Goal: Task Accomplishment & Management: Manage account settings

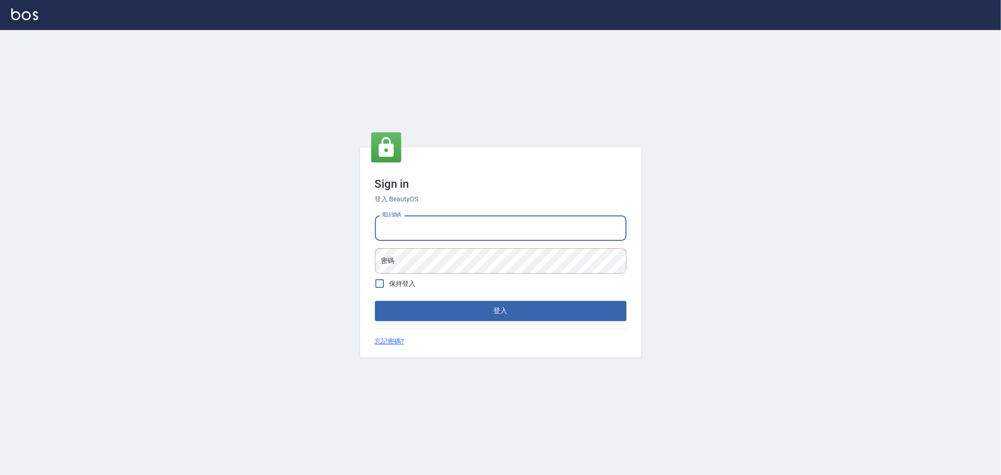
click at [502, 218] on input "電話號碼" at bounding box center [501, 227] width 252 height 25
type input "0222886821"
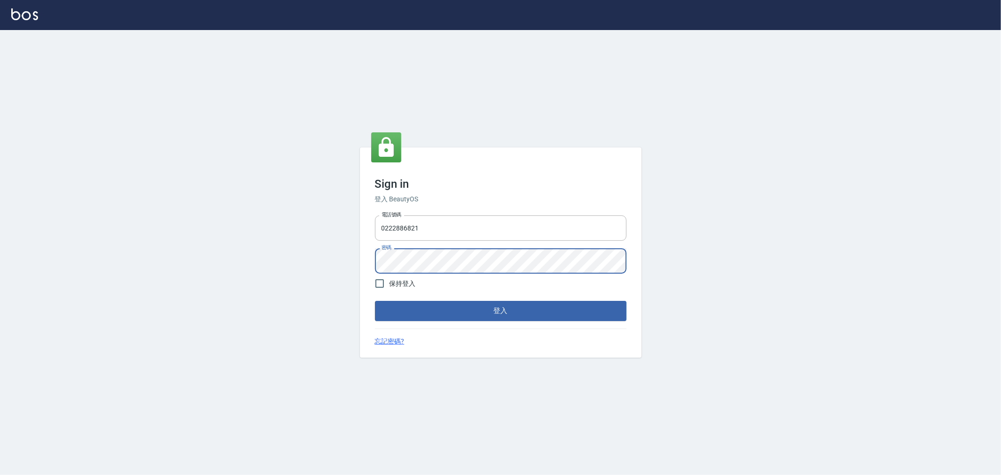
click at [375, 301] on button "登入" at bounding box center [501, 311] width 252 height 20
click at [306, 269] on div "Sign in 登入 BeautyOS 電話號碼 [PHONE_NUMBER] 電話號碼 密碼 密碼 保持登入 登入 忘記密碼?" at bounding box center [500, 252] width 1001 height 445
click at [375, 301] on button "登入" at bounding box center [501, 311] width 252 height 20
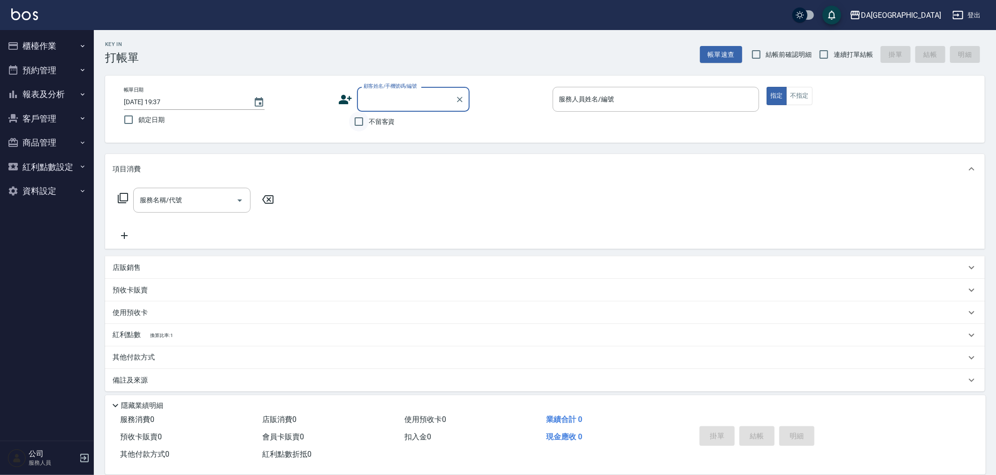
click at [361, 125] on input "不留客資" at bounding box center [359, 122] width 20 height 20
checkbox input "true"
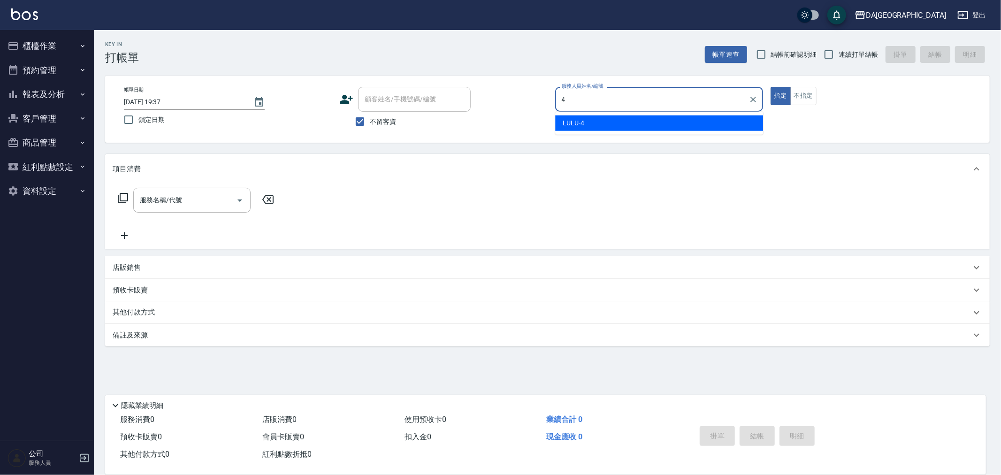
type input "LULU-4"
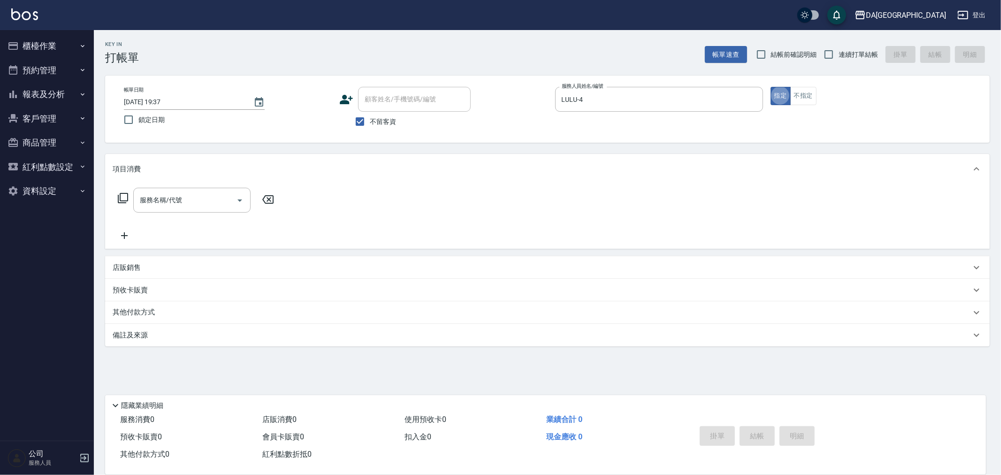
type button "true"
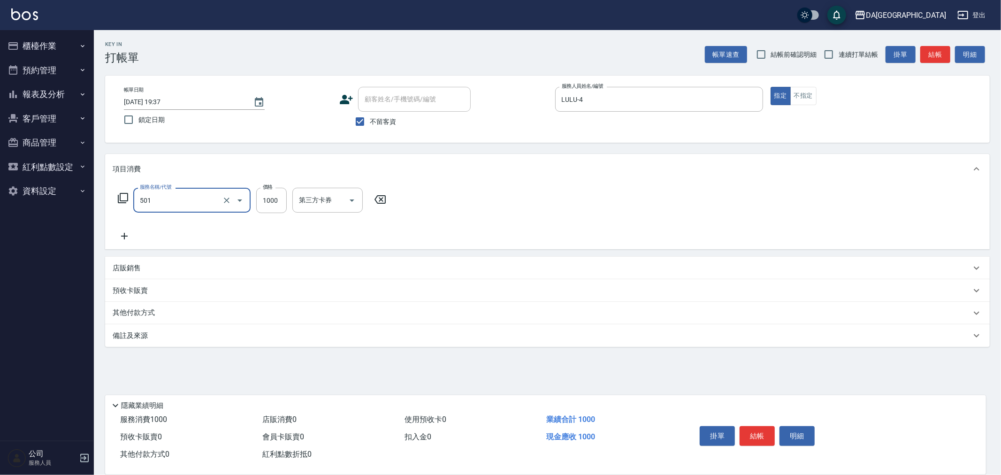
type input "染髮(501)"
type input "2899"
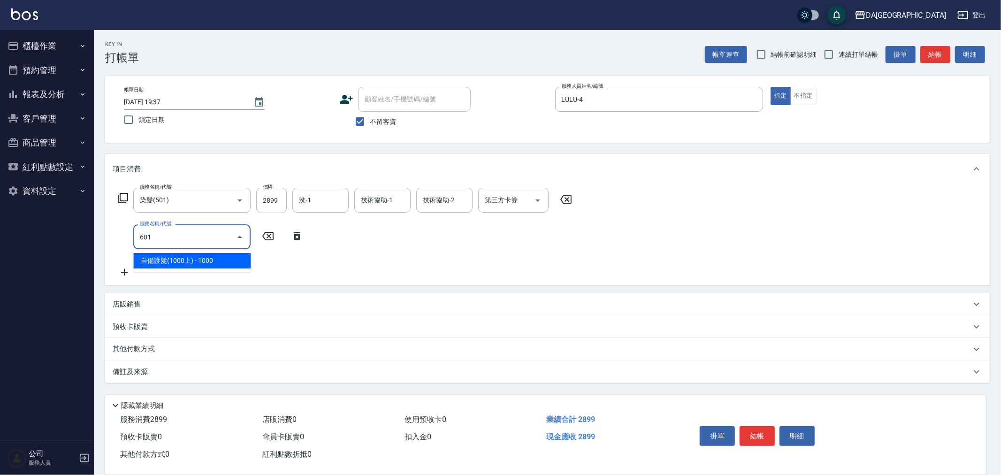
type input "自備護髮(1000上)(601)"
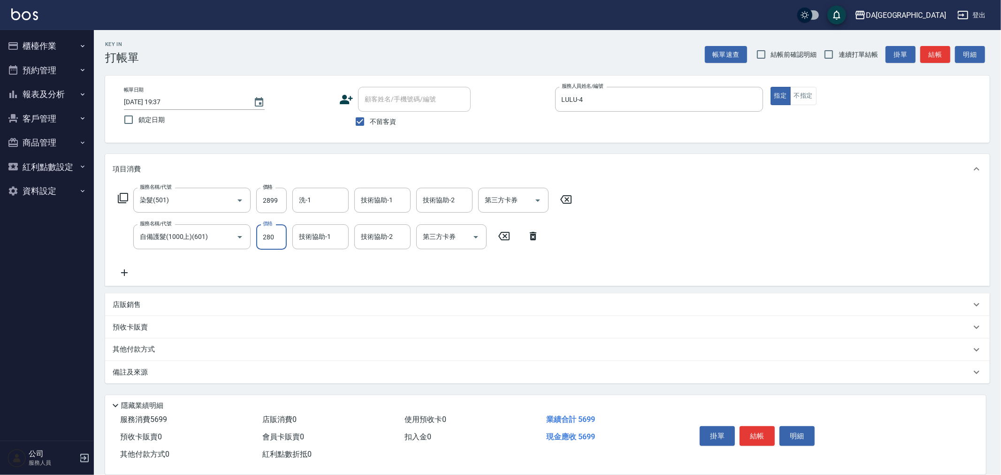
type input "2800"
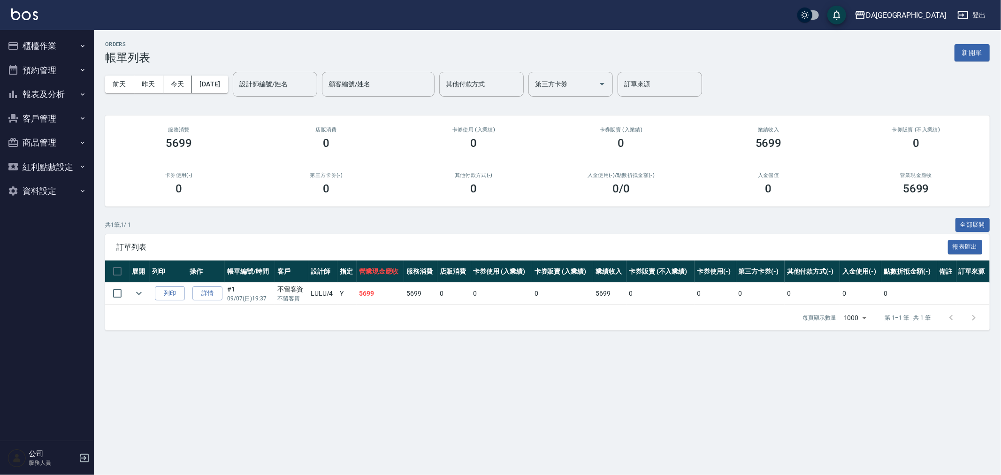
click at [46, 52] on button "櫃檯作業" at bounding box center [47, 46] width 86 height 24
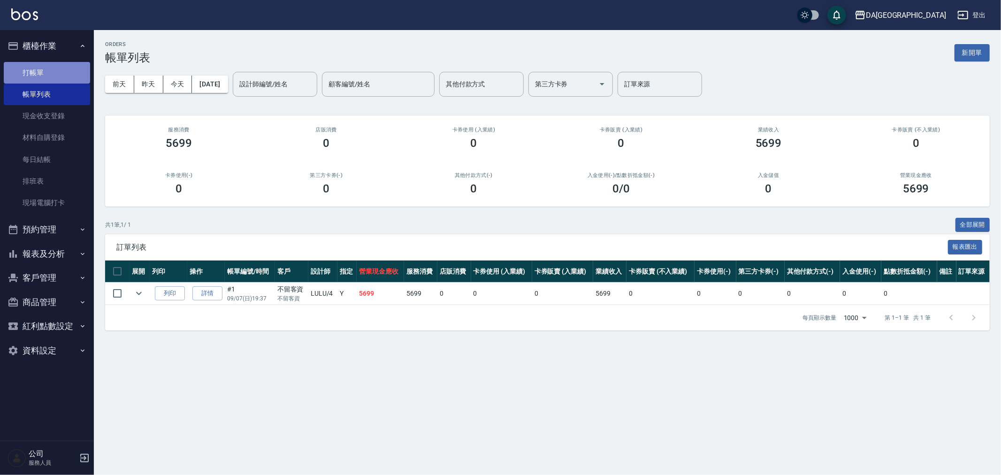
click at [38, 69] on link "打帳單" at bounding box center [47, 73] width 86 height 22
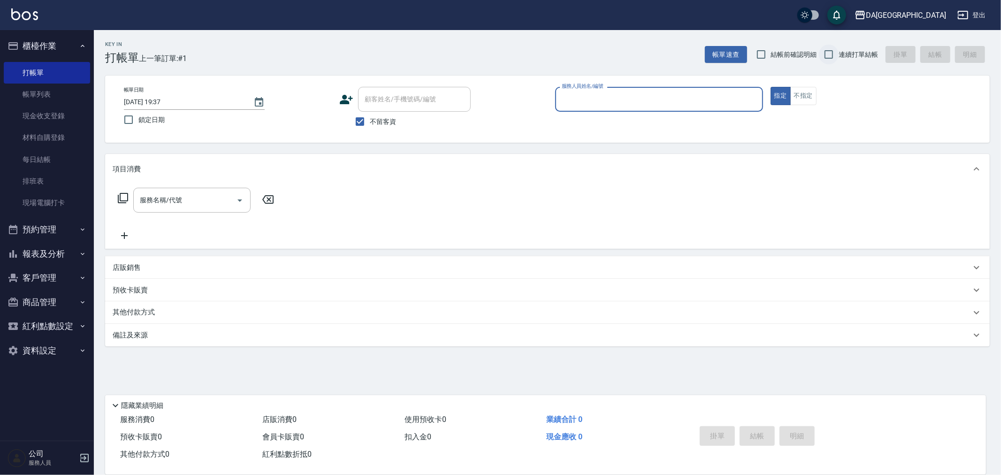
click at [834, 57] on input "連續打單結帳" at bounding box center [829, 55] width 20 height 20
checkbox input "true"
click at [581, 104] on input "服務人員姓名/編號" at bounding box center [658, 99] width 199 height 16
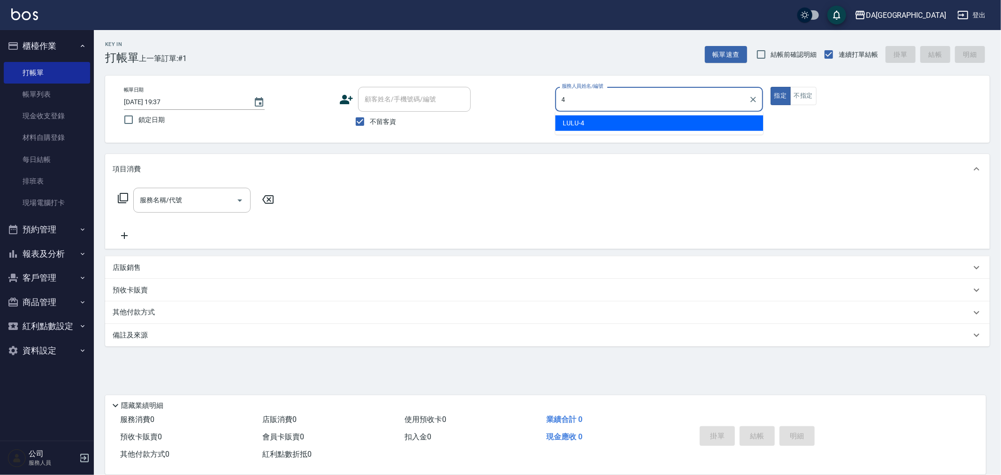
type input "LULU-4"
type button "true"
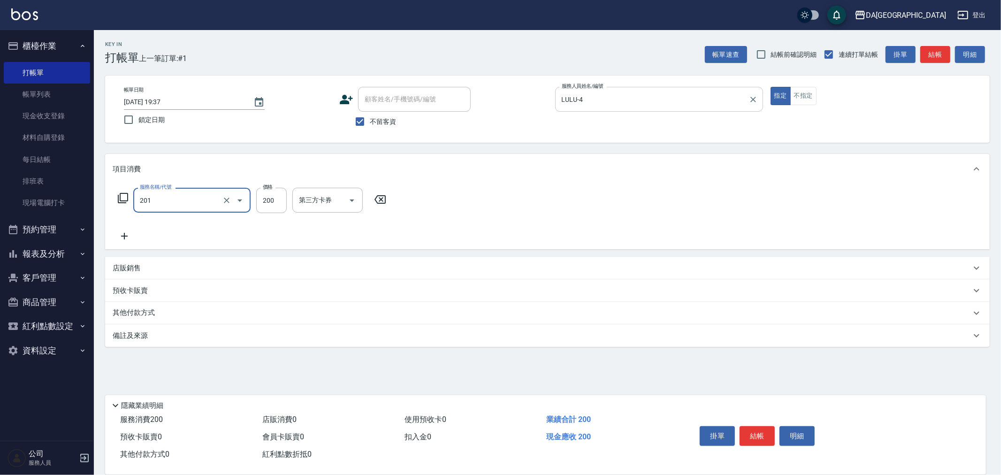
type input "洗髮(201)"
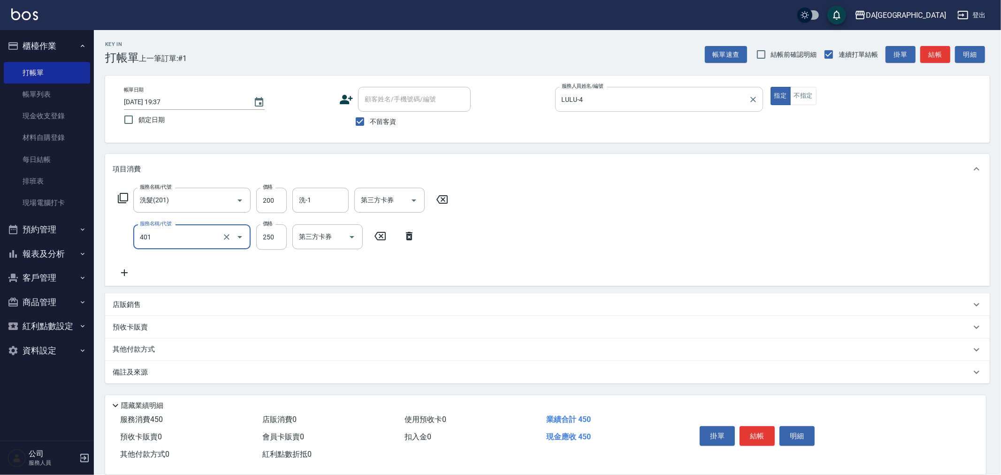
type input "剪髮(401)"
type input "400"
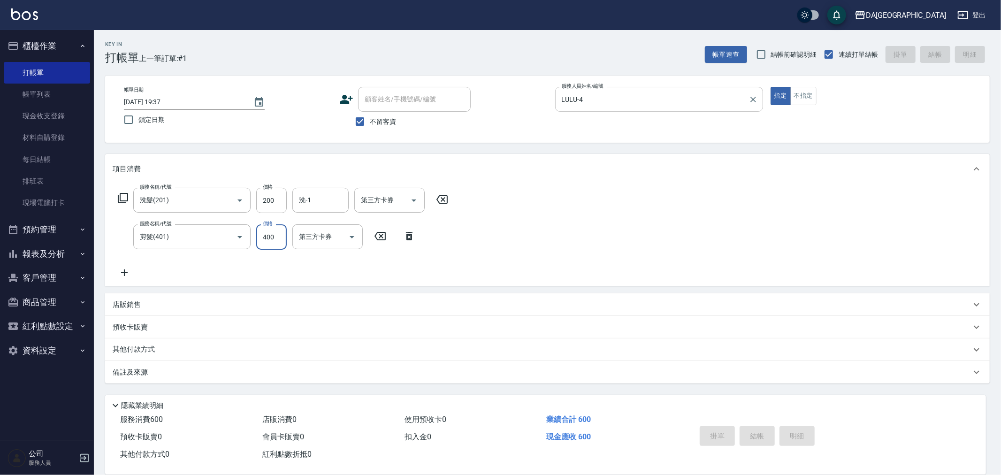
type input "[DATE] 19:38"
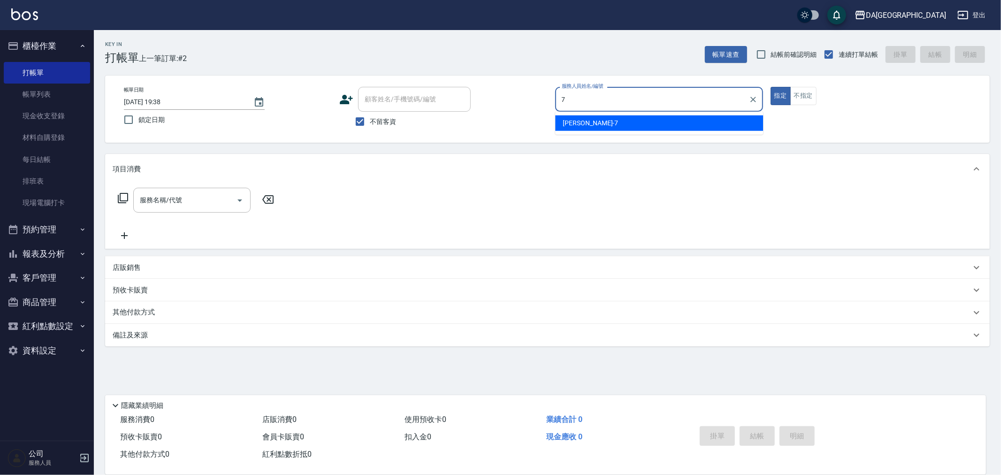
type input "Mimi-7"
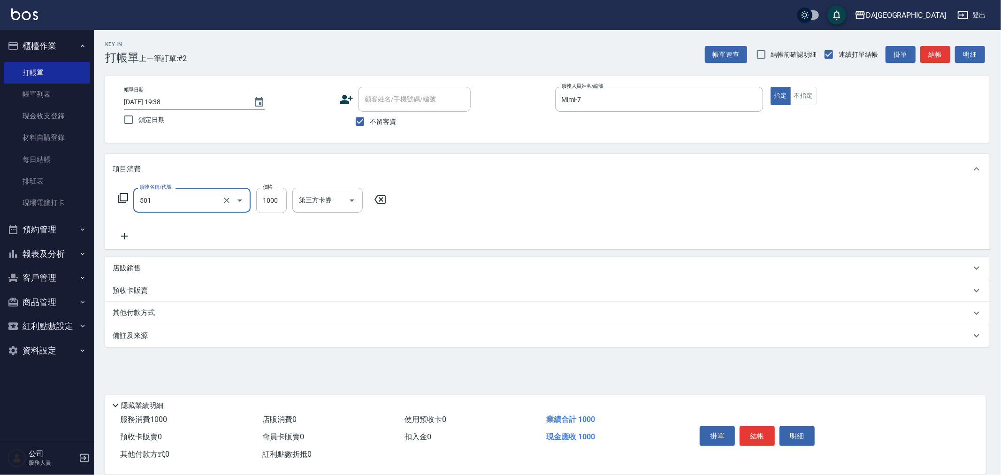
type input "染髮(501)"
type input "1900"
click at [135, 266] on p "店販銷售" at bounding box center [127, 268] width 28 height 10
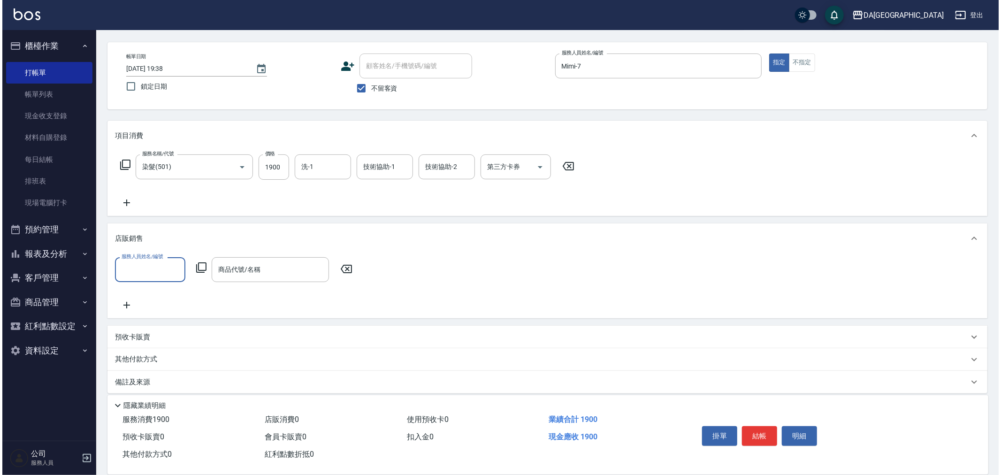
scroll to position [38, 0]
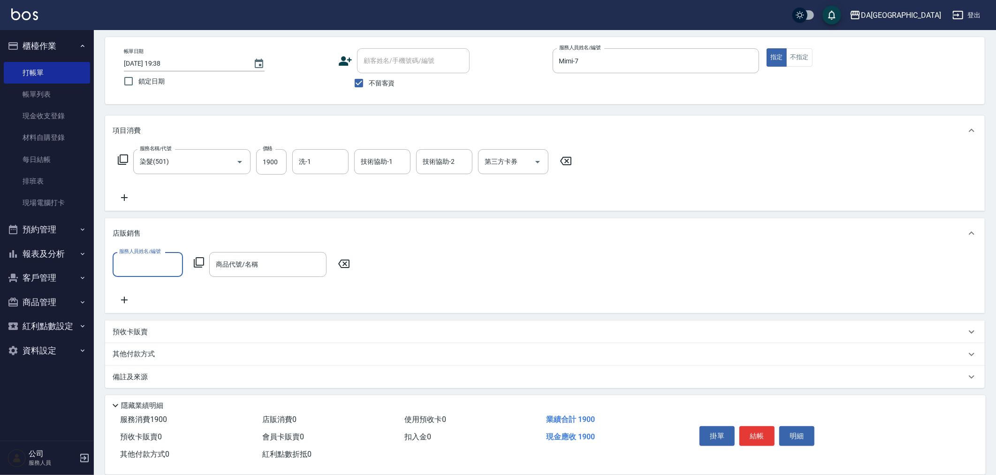
click at [134, 268] on input "服務人員姓名/編號" at bounding box center [148, 264] width 62 height 16
click at [147, 368] on div "Mimi -7" at bounding box center [148, 375] width 70 height 15
type input "Mimi-7"
click at [201, 262] on icon at bounding box center [198, 262] width 11 height 11
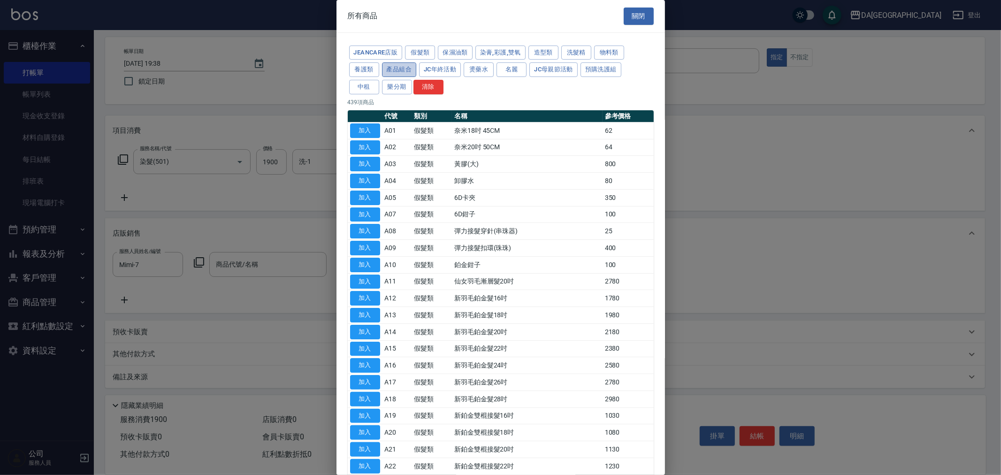
click at [393, 69] on button "產品組合" at bounding box center [399, 69] width 35 height 15
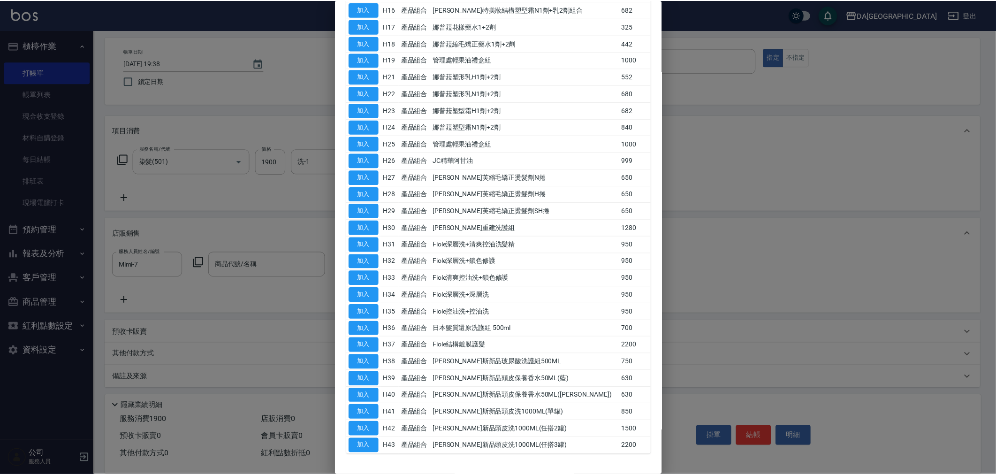
scroll to position [321, 0]
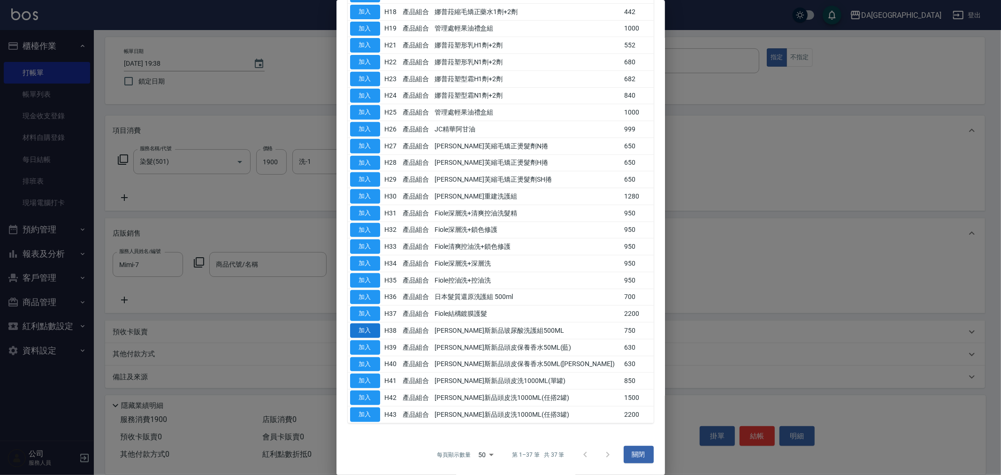
click at [373, 329] on button "加入" at bounding box center [365, 330] width 30 height 15
type input "[PERSON_NAME]斯新品玻尿酸洗護組500ML"
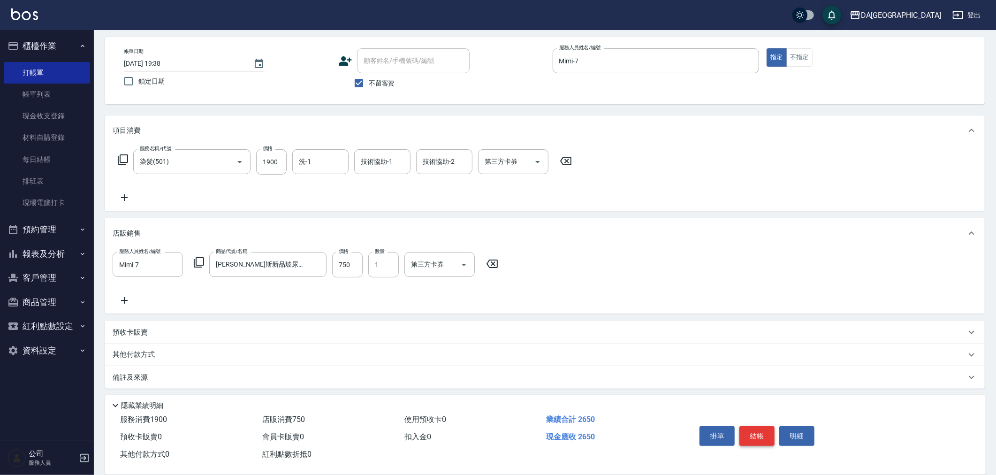
click at [751, 435] on button "結帳" at bounding box center [757, 436] width 35 height 20
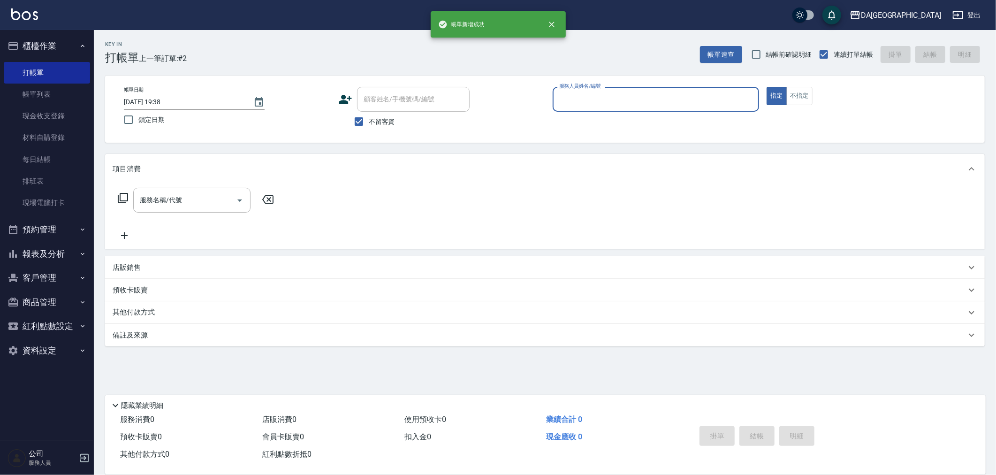
scroll to position [0, 0]
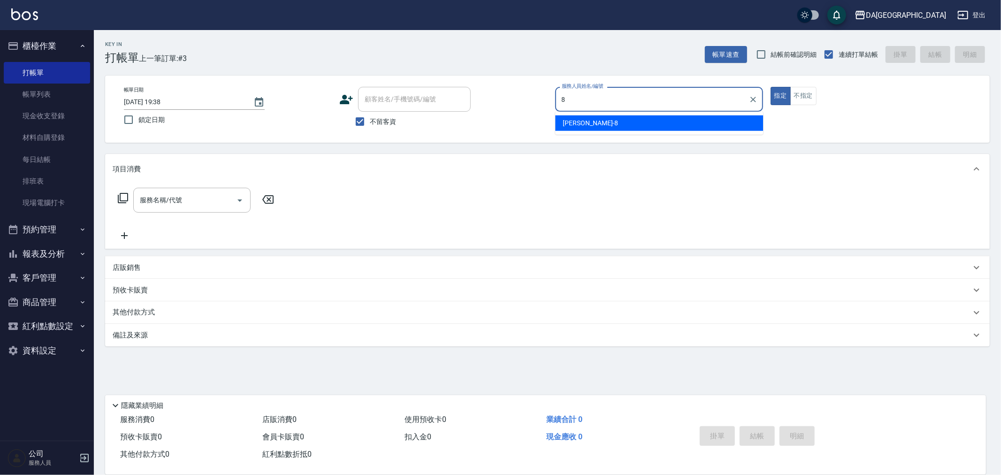
type input "[PERSON_NAME]-8"
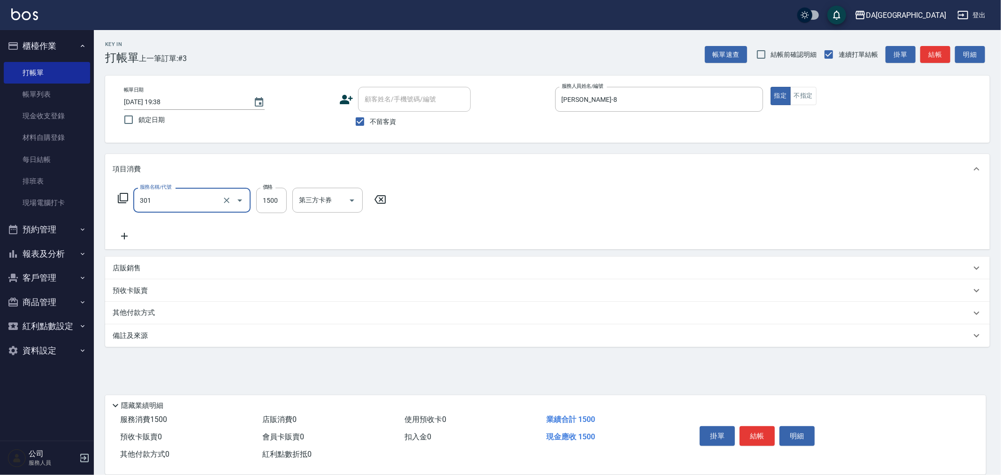
type input "燙髮(301)"
type input "2500"
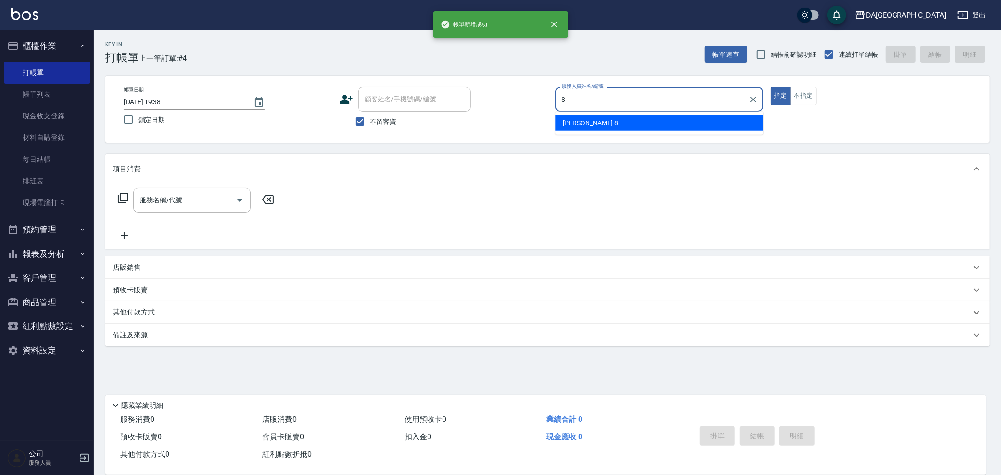
type input "[PERSON_NAME]-8"
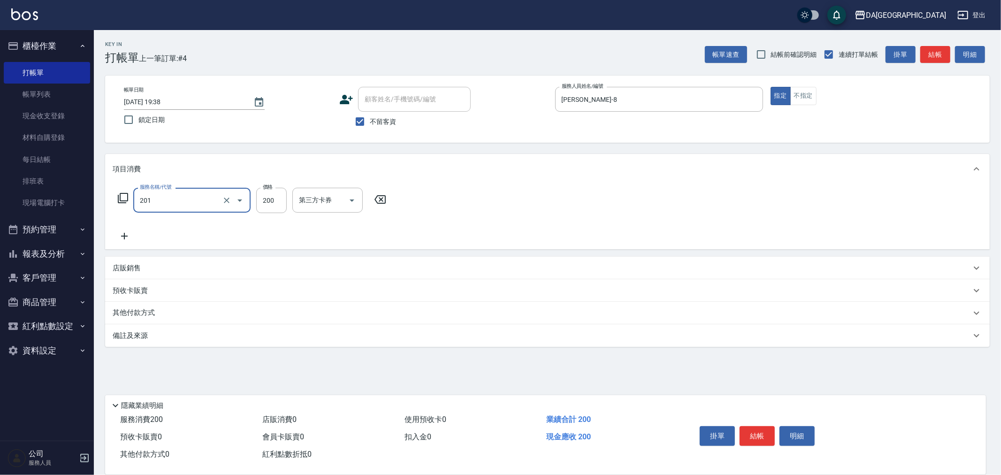
type input "洗髮(201)"
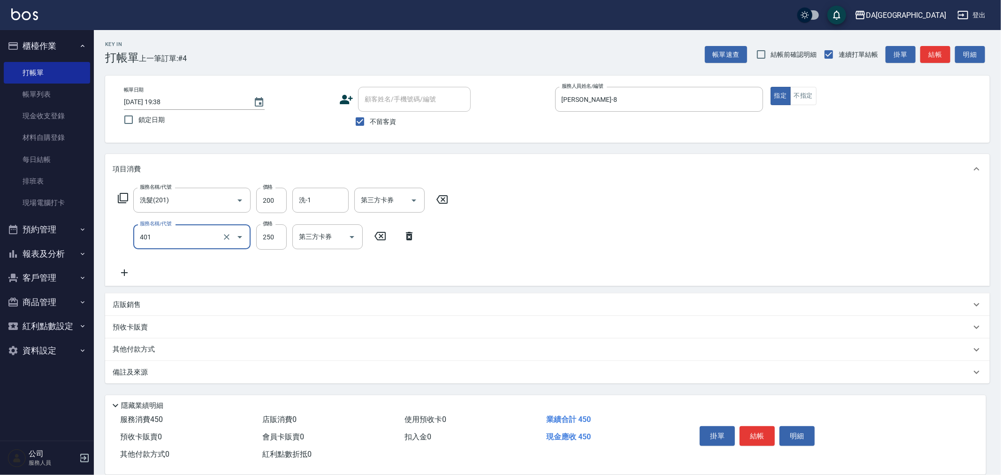
type input "剪髮(401)"
type input "400"
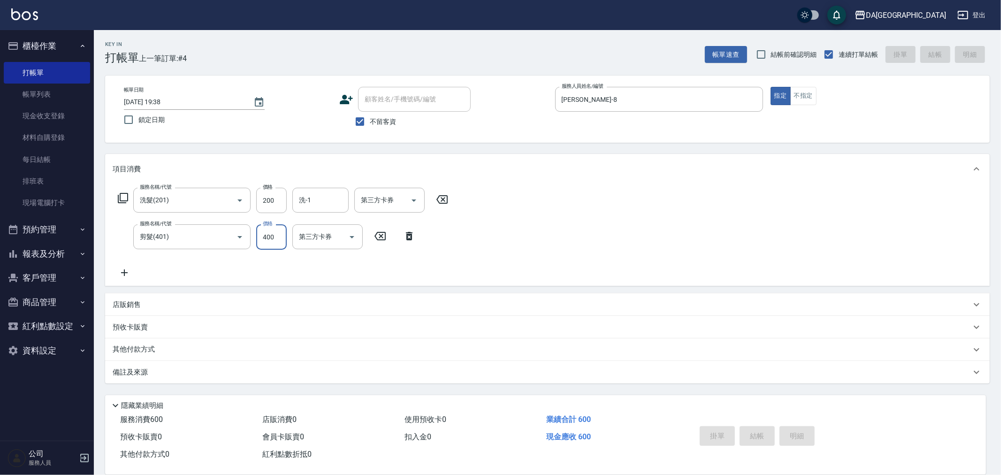
type input "[DATE] 19:39"
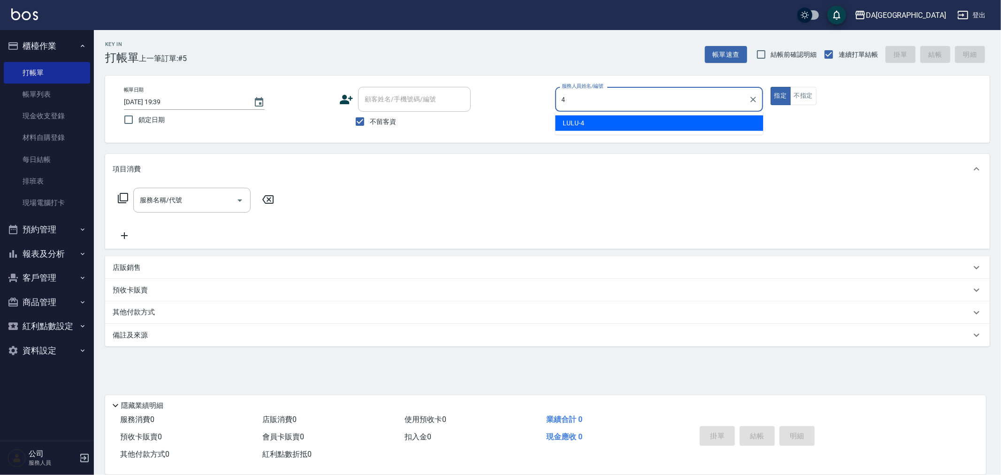
type input "LULU-4"
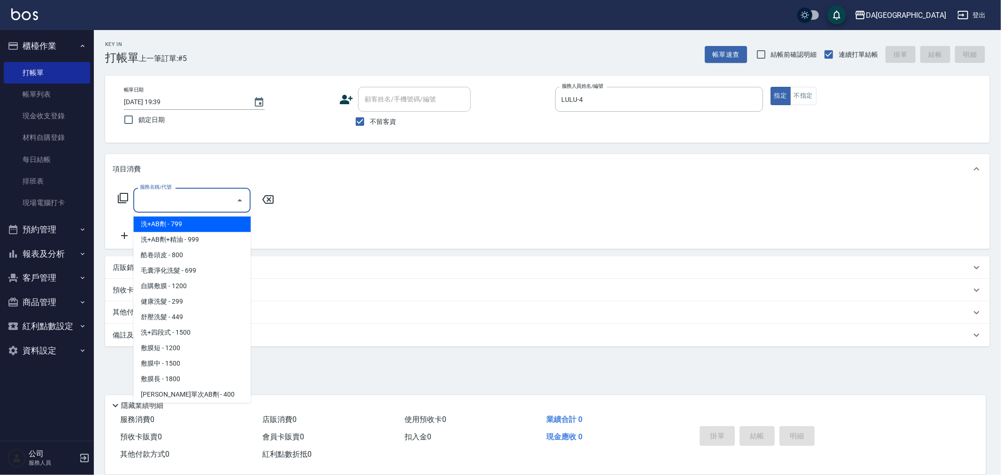
type input "洗+AB劑(101)"
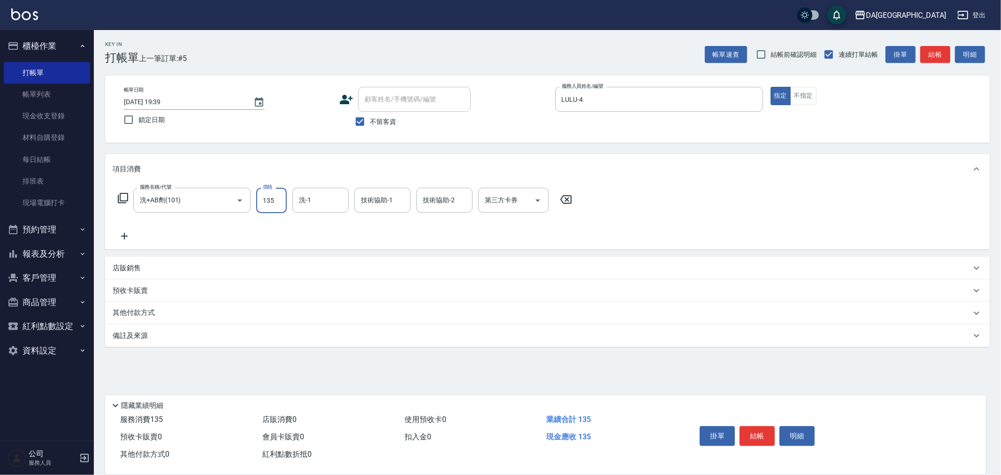
type input "1350"
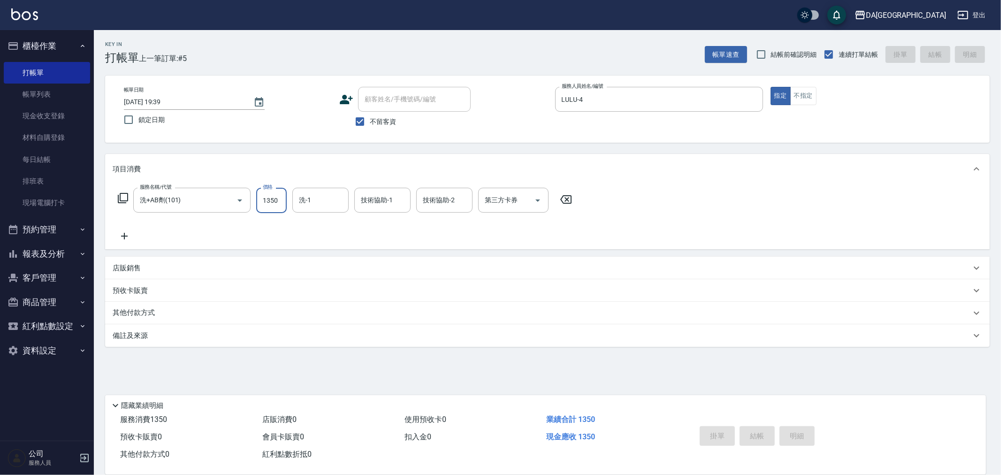
type input "[DATE] 19:40"
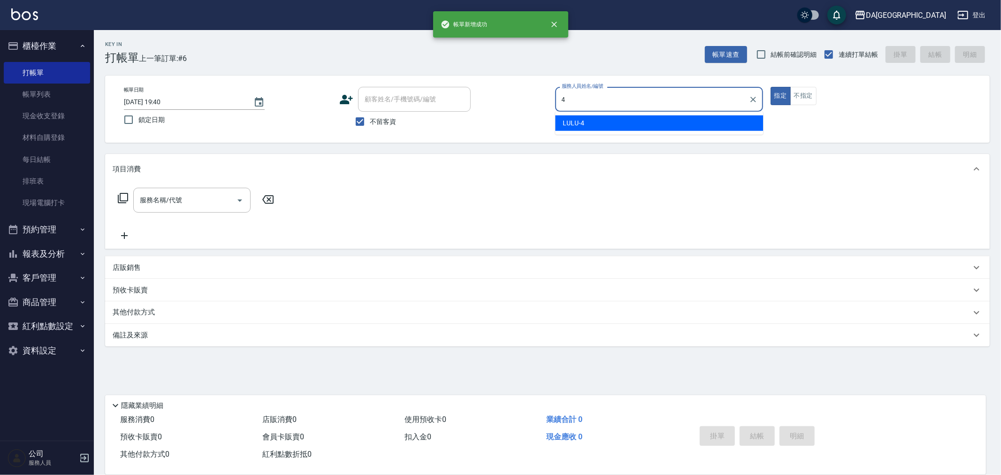
type input "LULU-4"
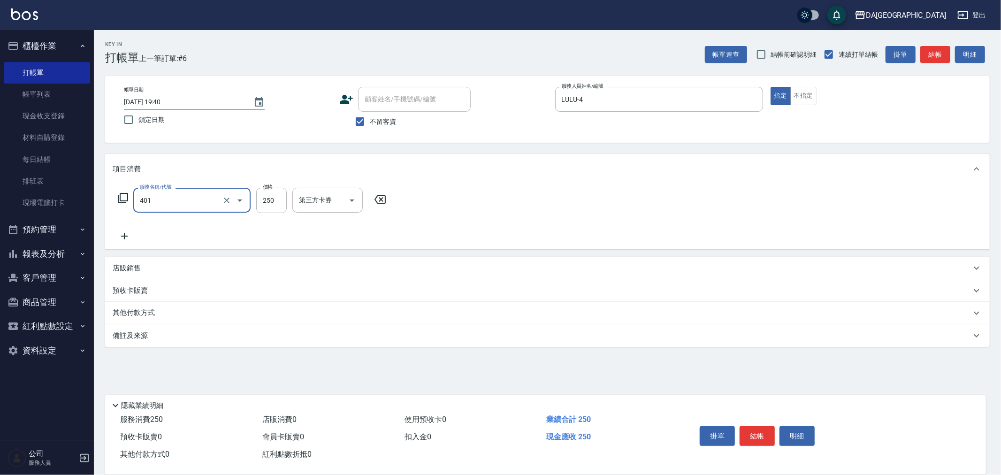
type input "剪髮(401)"
type input "300"
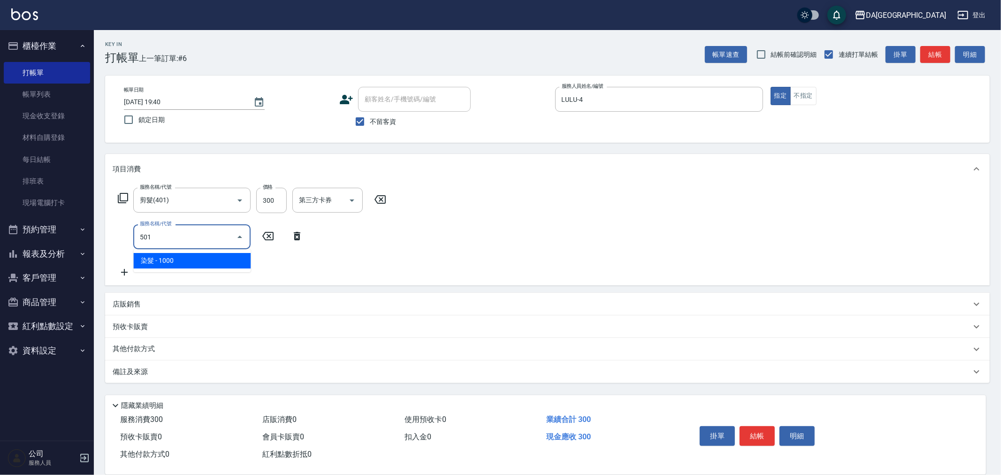
type input "染髮(501)"
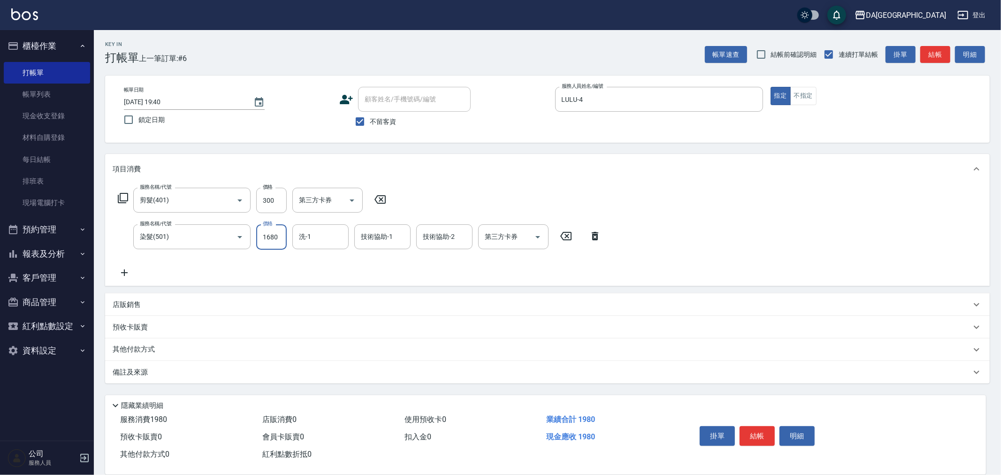
type input "1680"
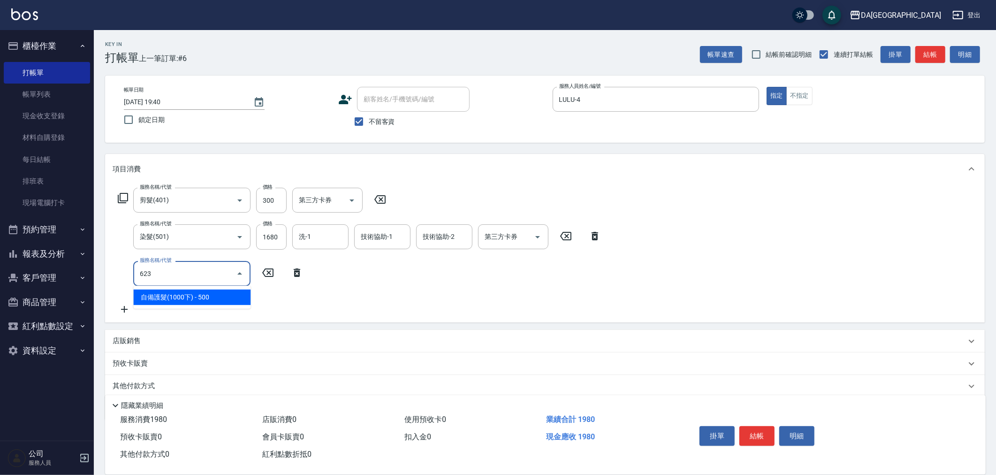
type input "自備護髮(1000下)(623)"
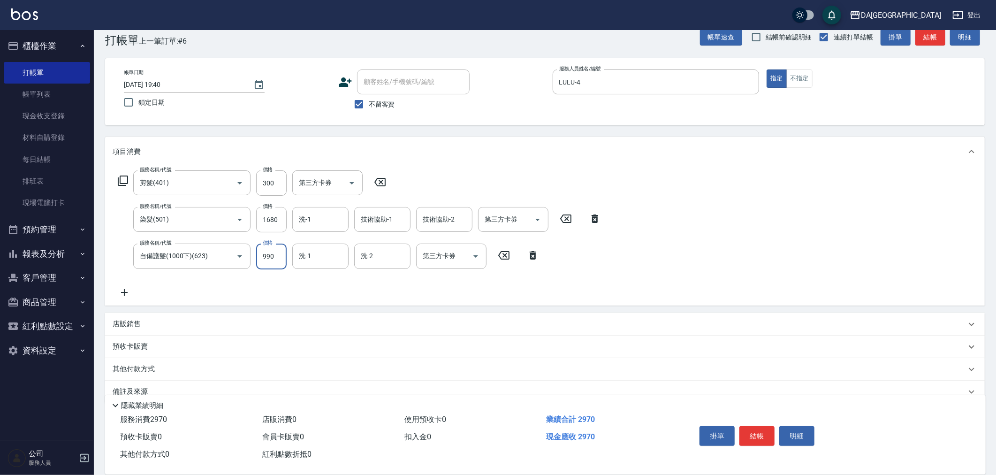
scroll to position [34, 0]
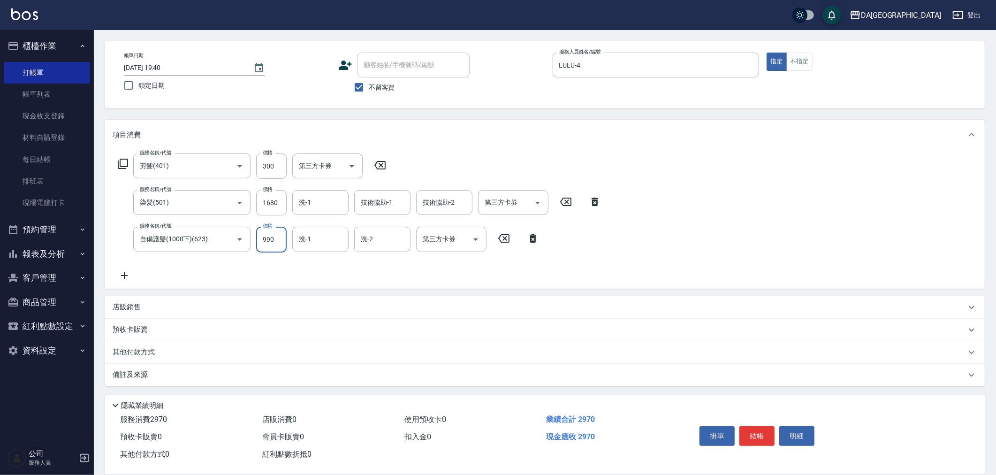
type input "990"
click at [153, 347] on p "其他付款方式" at bounding box center [136, 352] width 47 height 10
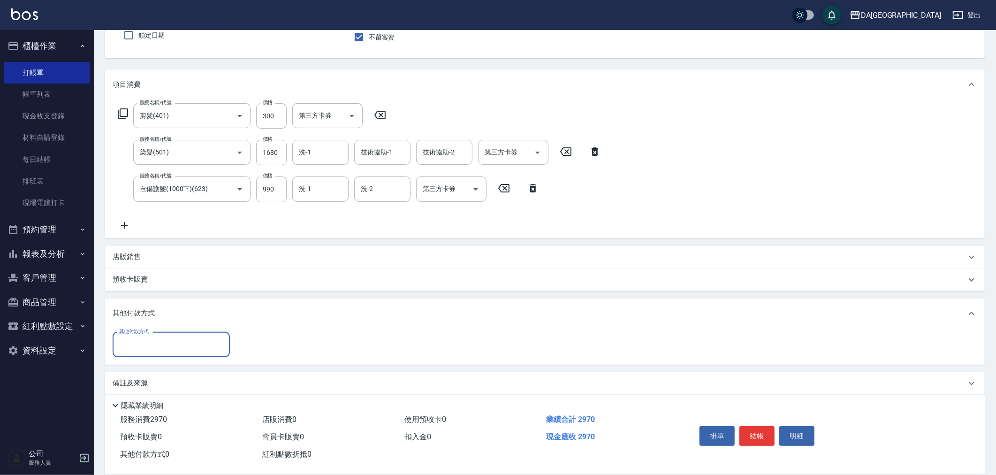
scroll to position [91, 0]
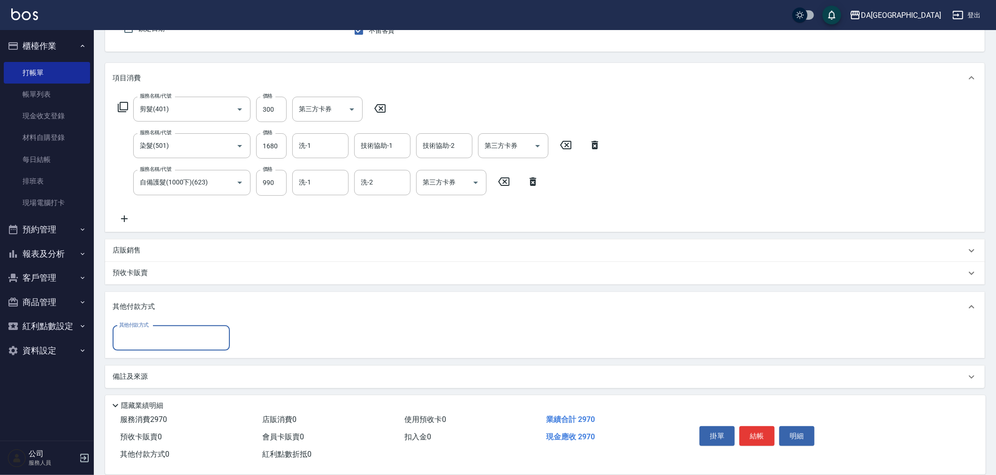
click at [168, 333] on input "其他付款方式" at bounding box center [171, 338] width 109 height 16
click at [168, 417] on span "信用卡" at bounding box center [171, 423] width 117 height 15
type input "信用卡"
drag, startPoint x: 268, startPoint y: 336, endPoint x: 148, endPoint y: 349, distance: 119.9
click at [156, 345] on div "其他付款方式 信用卡 其他付款方式 信用卡金額 0 信用卡金額" at bounding box center [212, 338] width 199 height 25
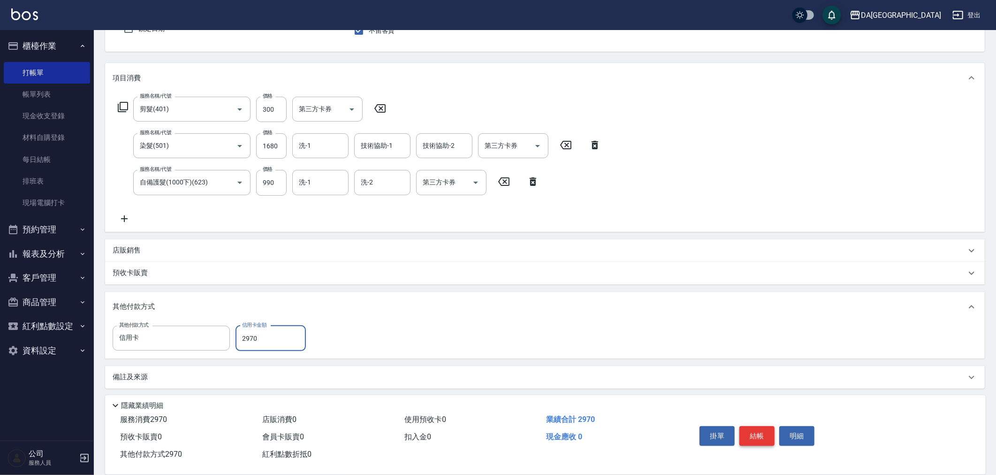
type input "2970"
click at [749, 435] on button "結帳" at bounding box center [757, 436] width 35 height 20
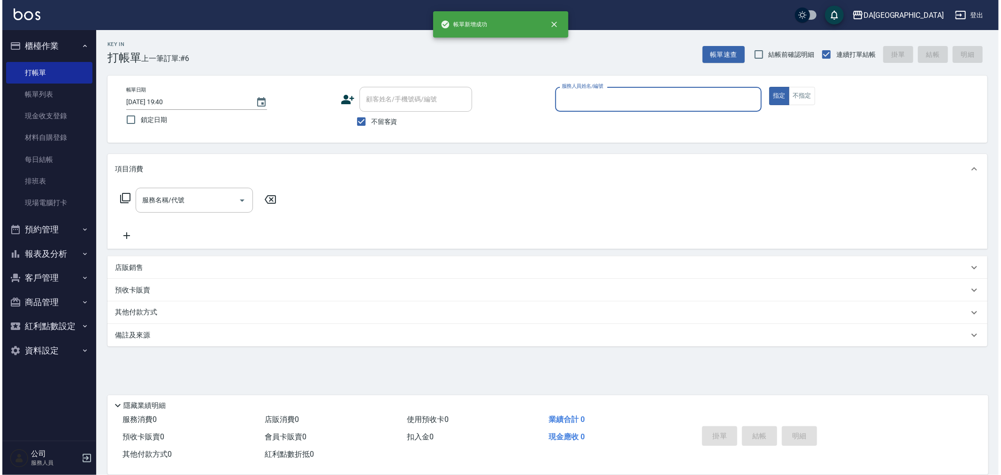
scroll to position [0, 0]
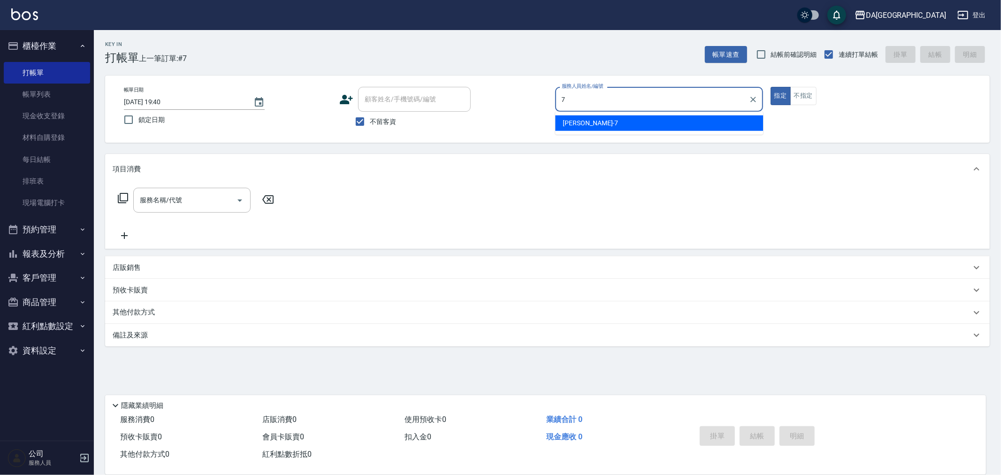
type input "Mimi-7"
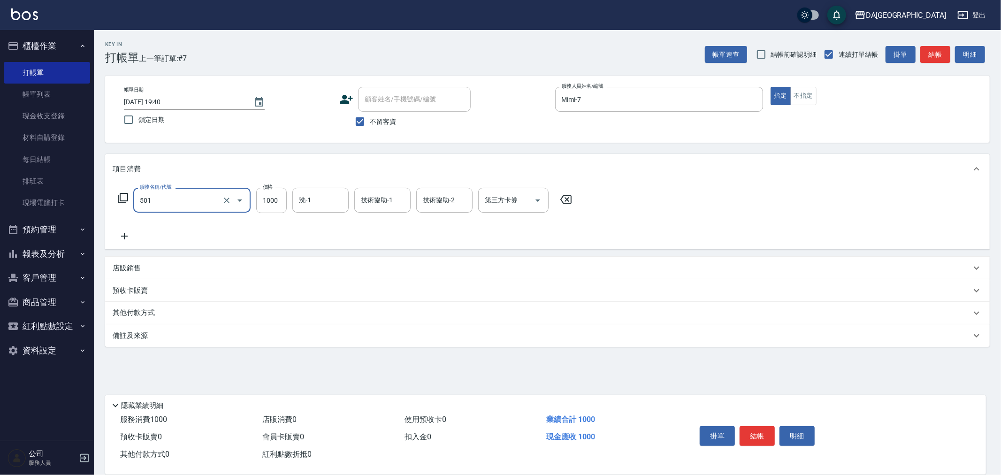
type input "染髮(501)"
type input "1699"
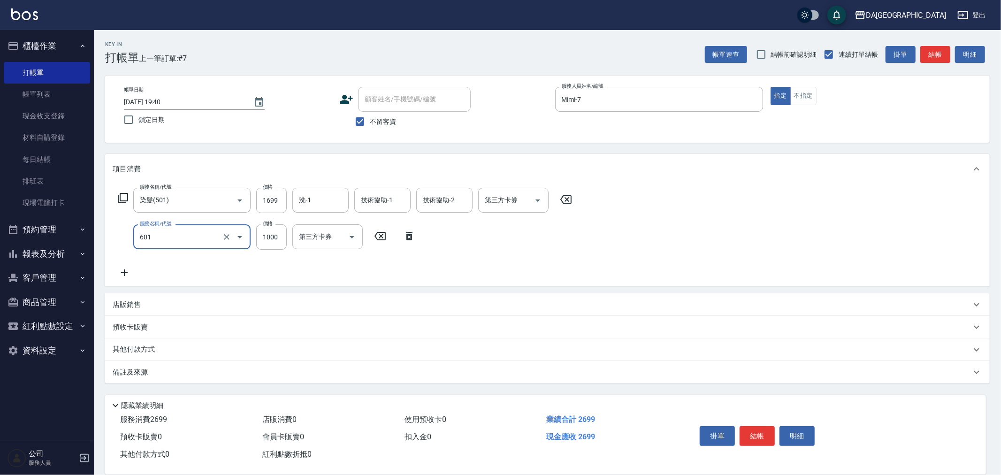
type input "自備護髮(1000上)(601)"
type input "1300"
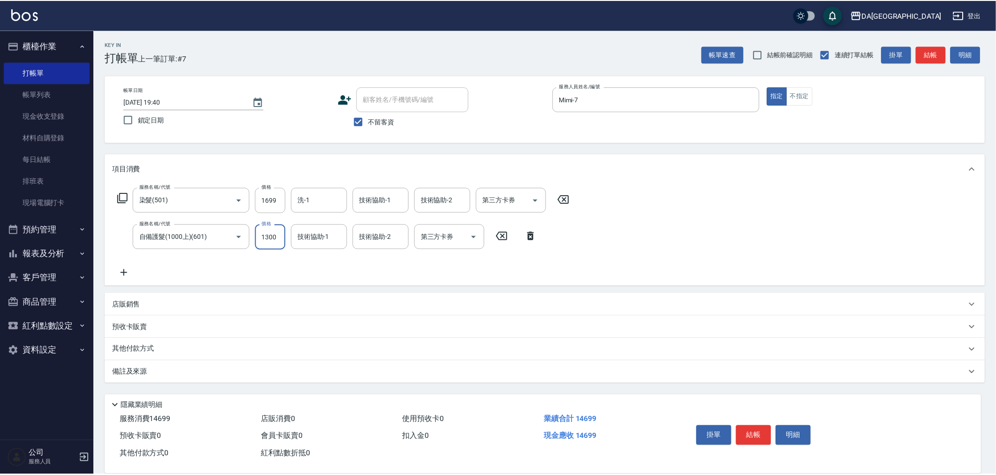
scroll to position [0, 0]
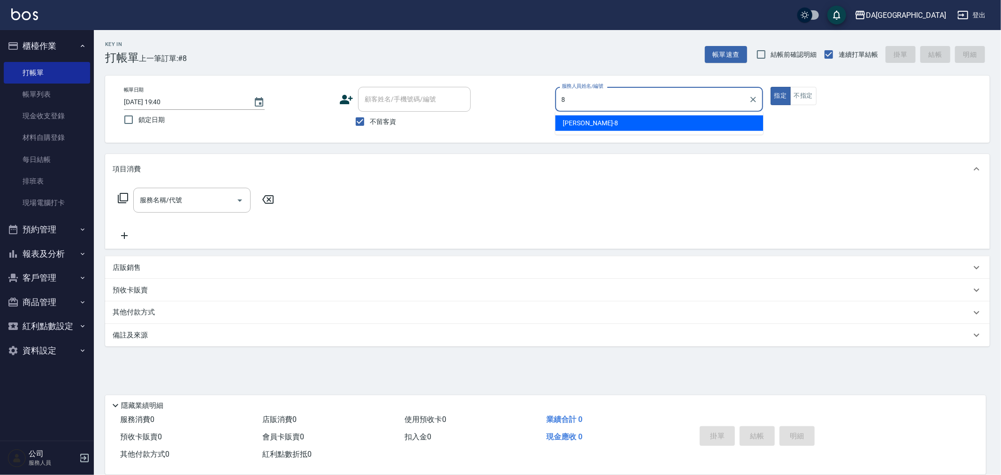
type input "[PERSON_NAME]-8"
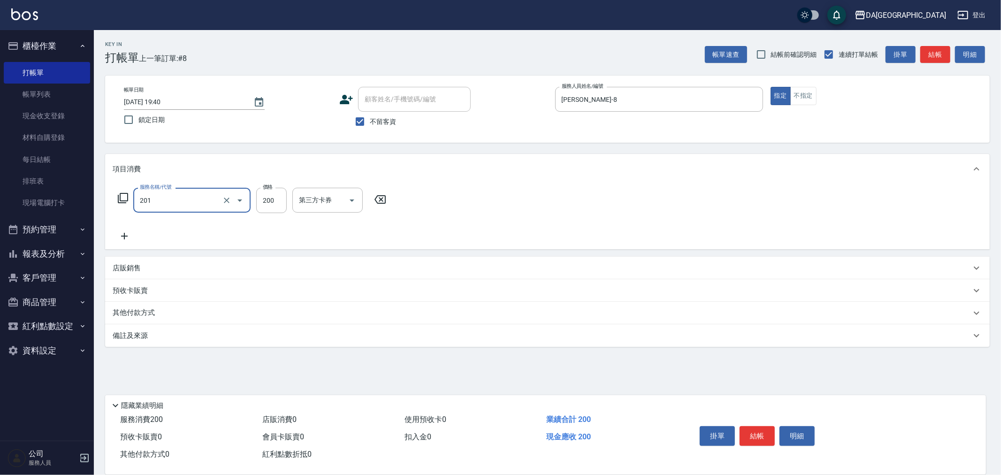
type input "洗髮(201)"
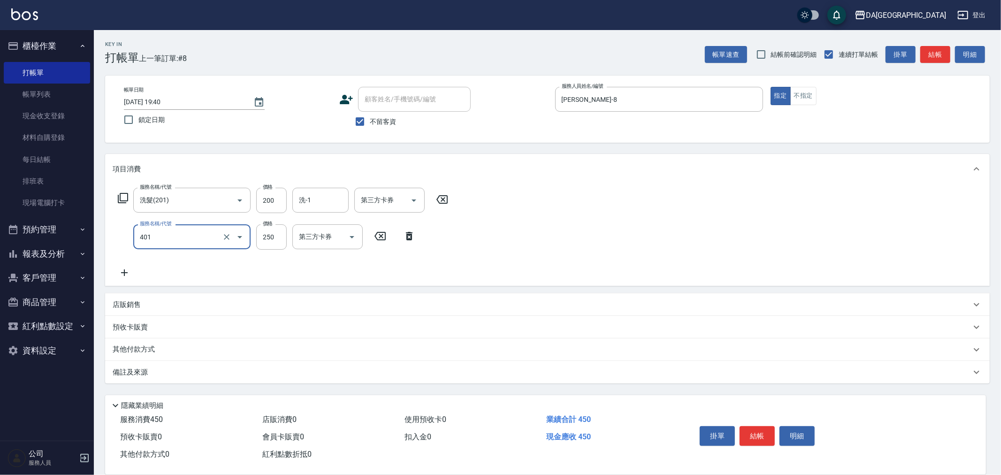
type input "剪髮(401)"
type input "400"
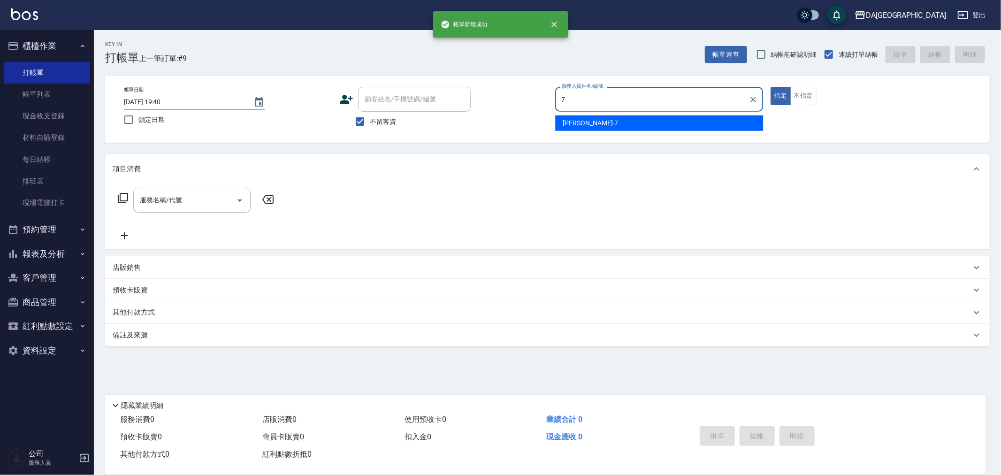
type input "Mimi-7"
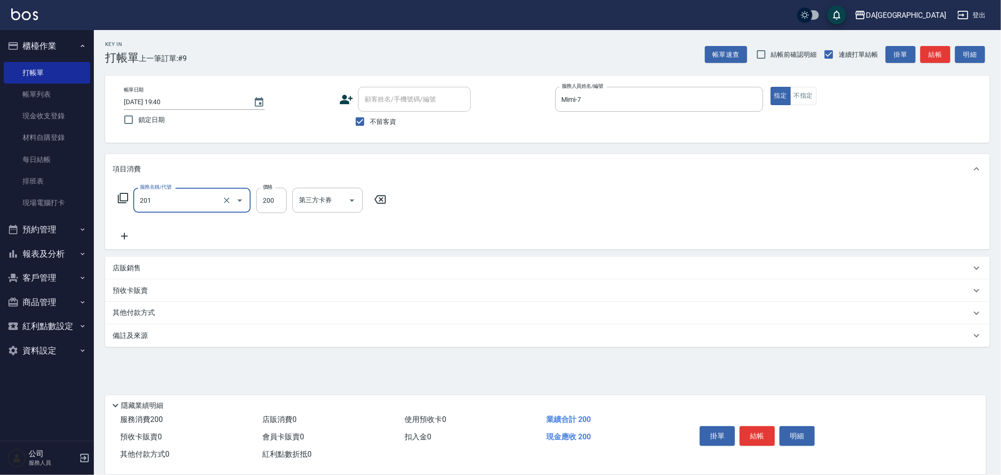
type input "洗髮(201)"
click at [275, 200] on input "200" at bounding box center [271, 200] width 31 height 25
type input "300"
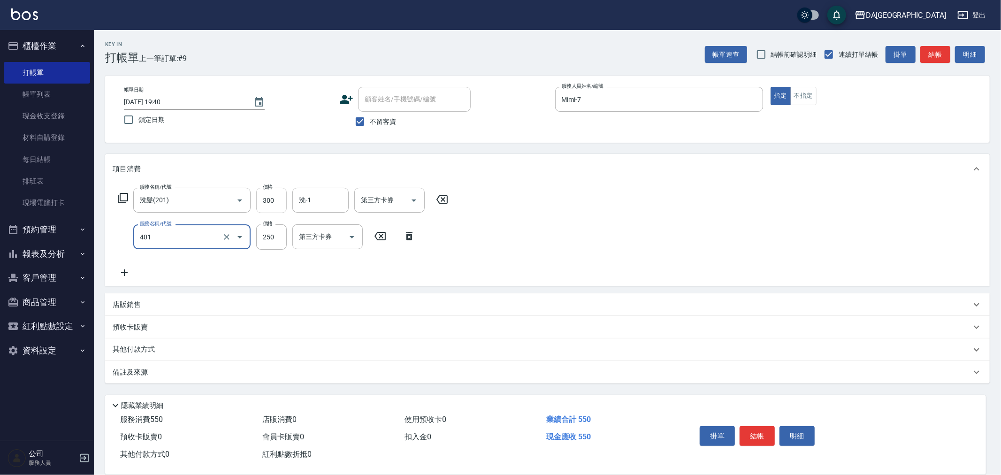
type input "剪髮(401)"
type input "300"
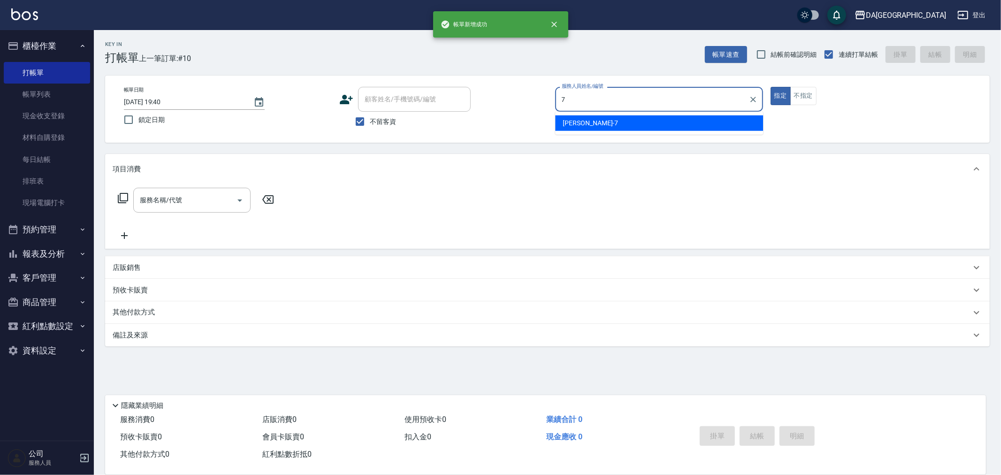
type input "Mimi-7"
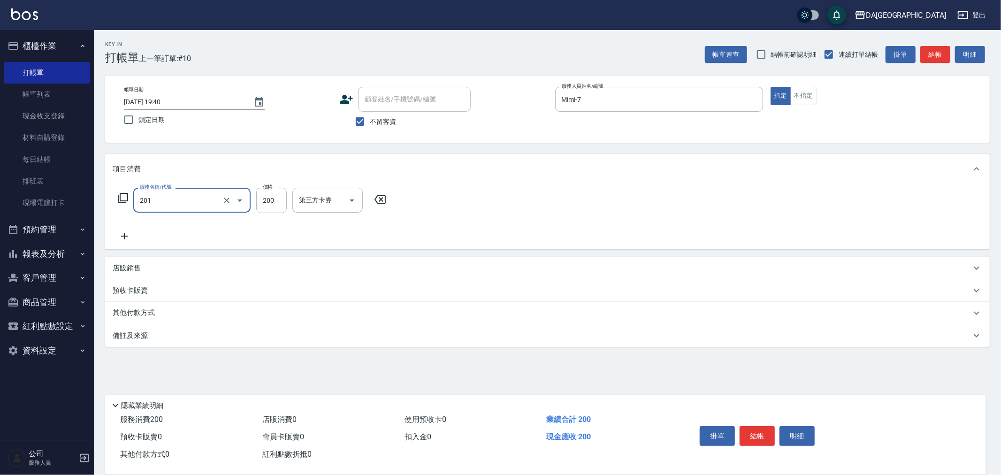
type input "洗髮(201)"
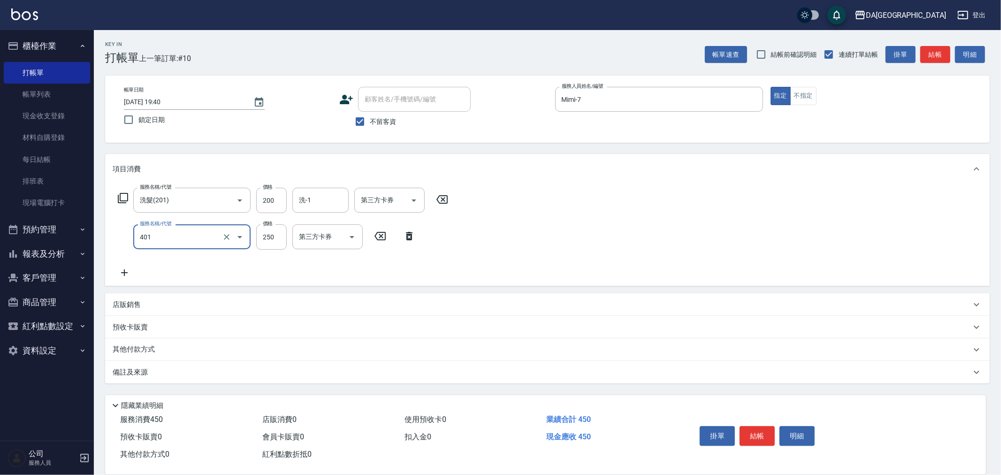
type input "剪髮(401)"
type input "300"
click at [275, 200] on input "200" at bounding box center [271, 200] width 31 height 25
type input "300"
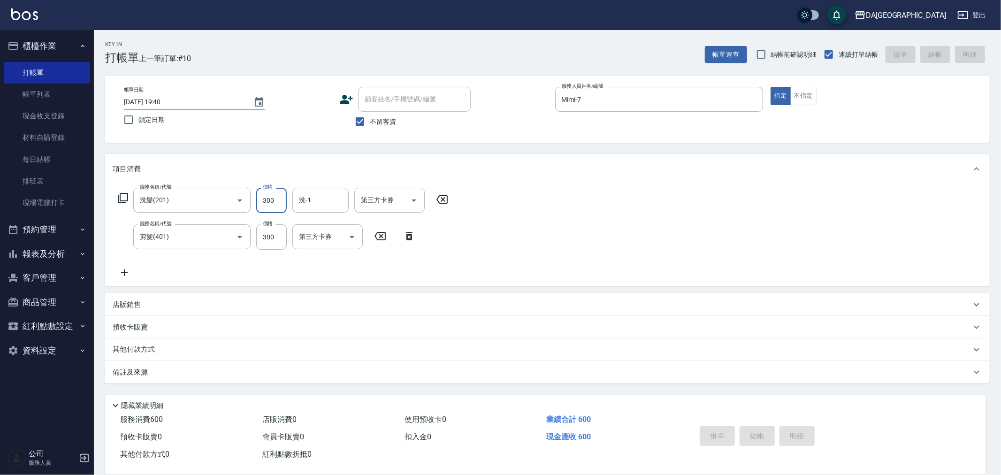
type input "[DATE] 19:41"
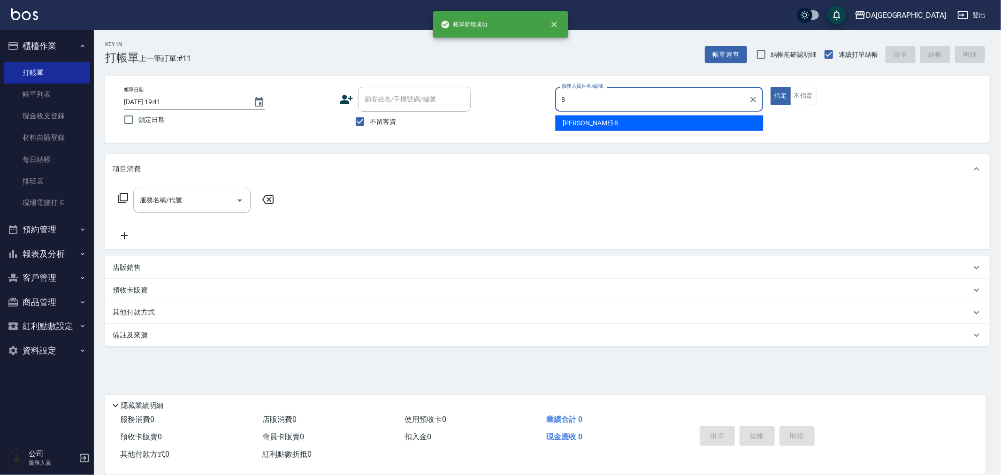
type input "[PERSON_NAME]-8"
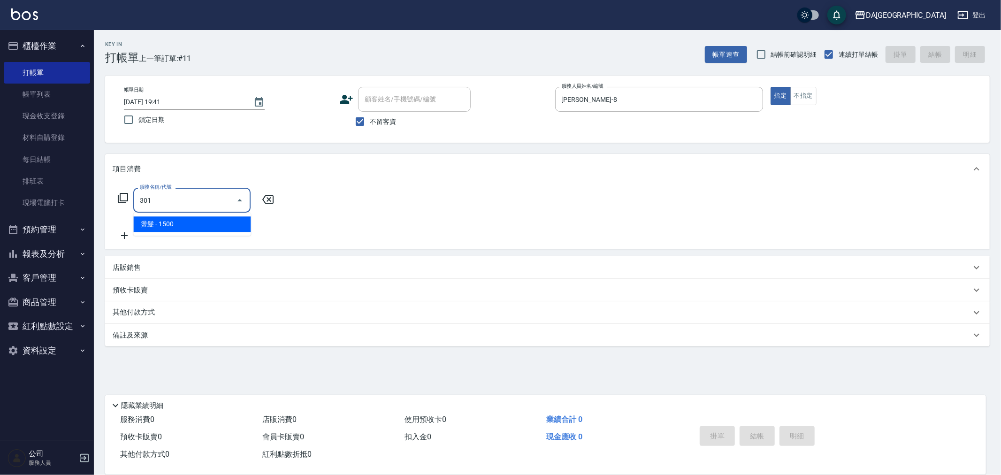
type input "燙髮(301)"
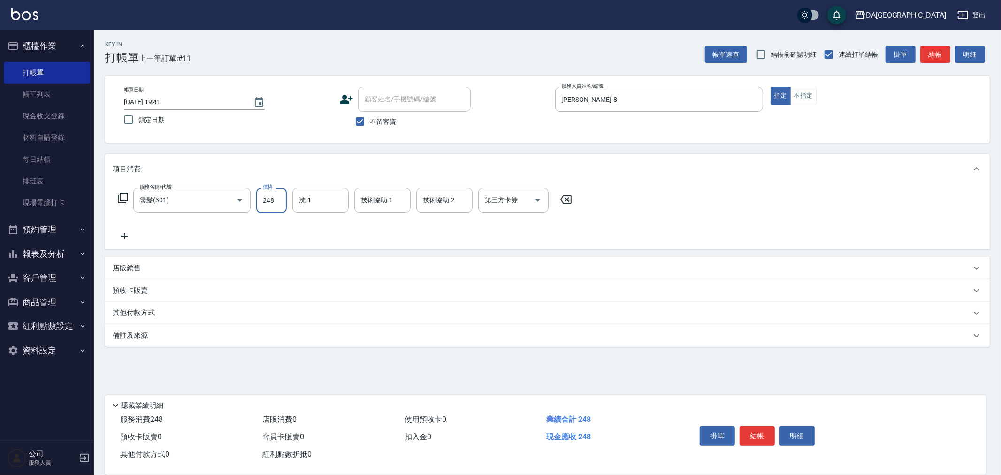
type input "2480"
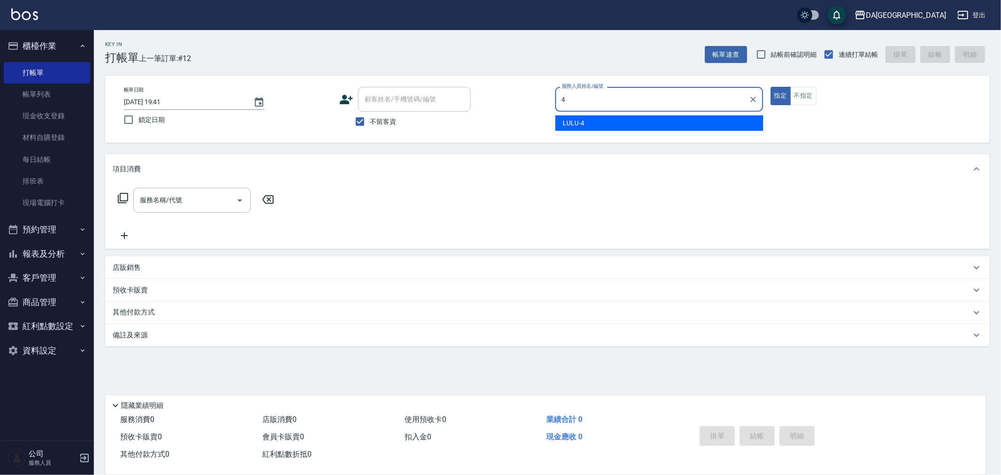
type input "LULU-4"
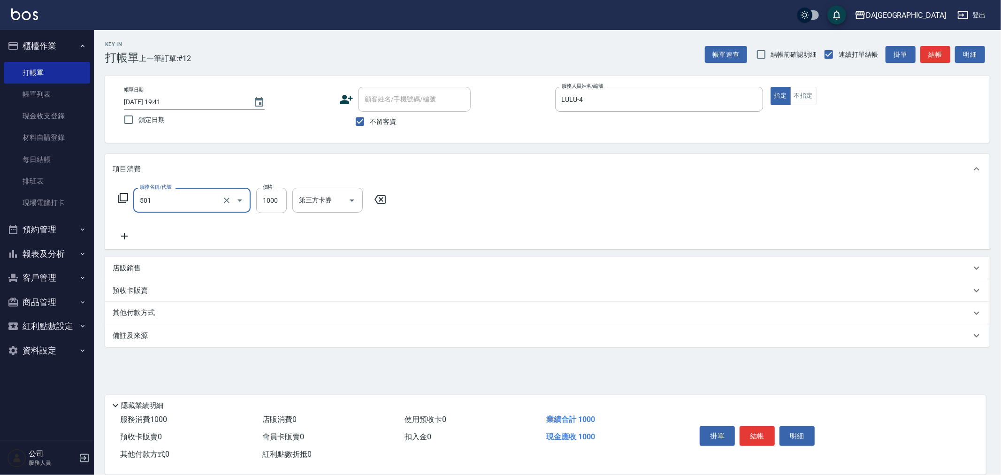
type input "染髮(501)"
type input "999"
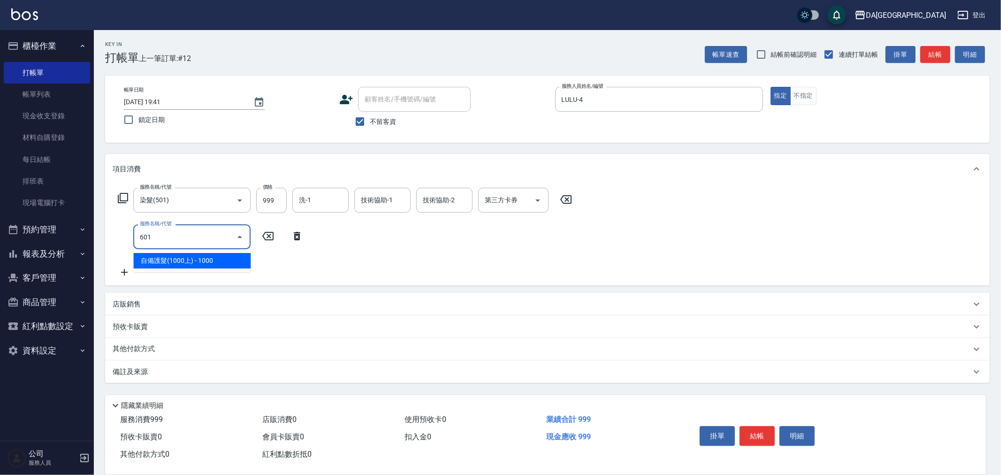
type input "自備護髮(1000上)(601)"
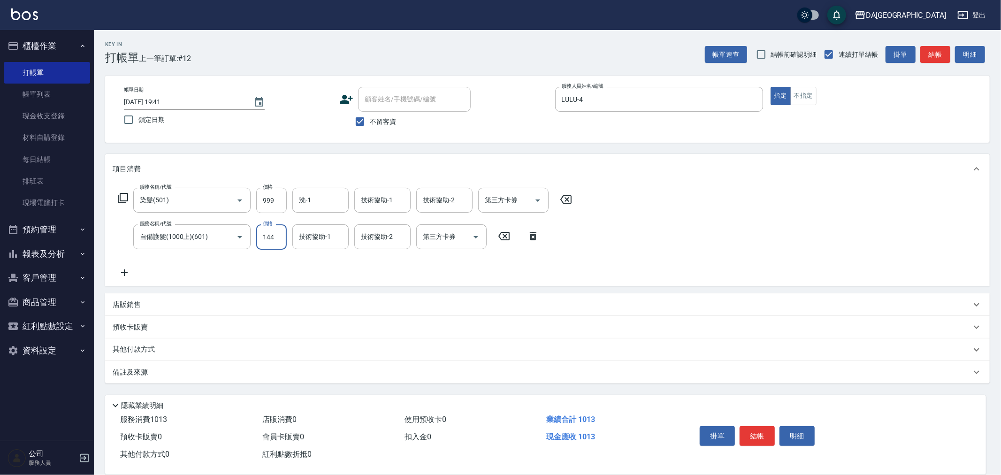
type input "1440"
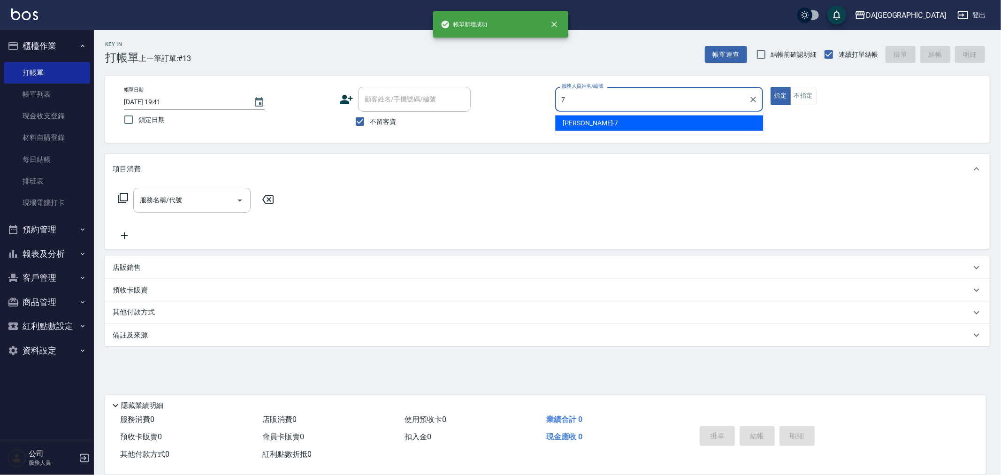
type input "Mimi-7"
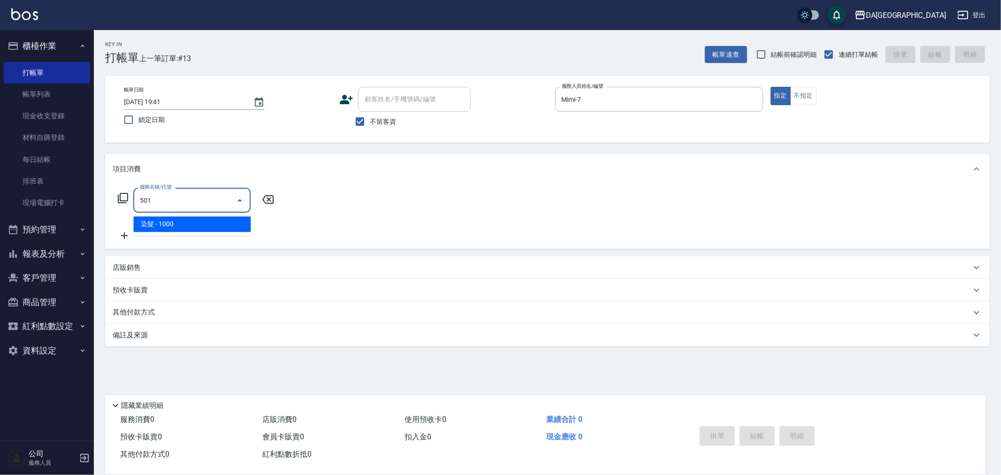
type input "染髮(501)"
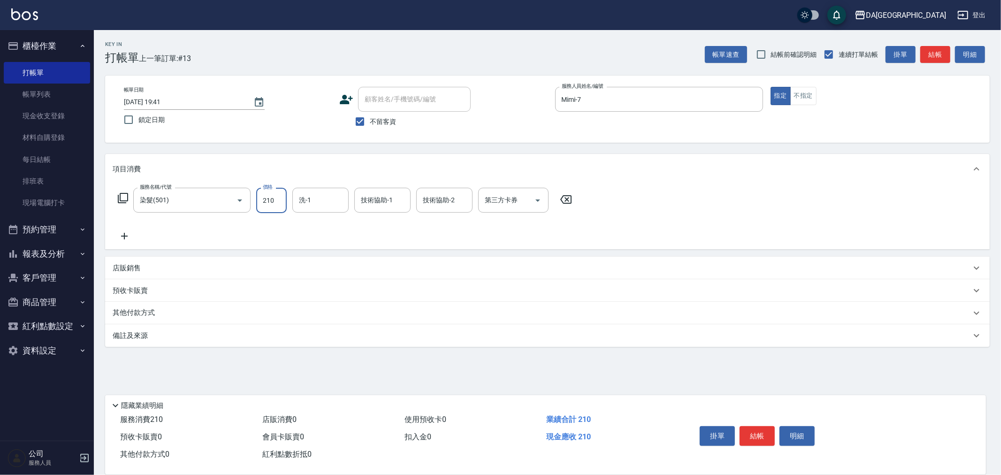
type input "2100"
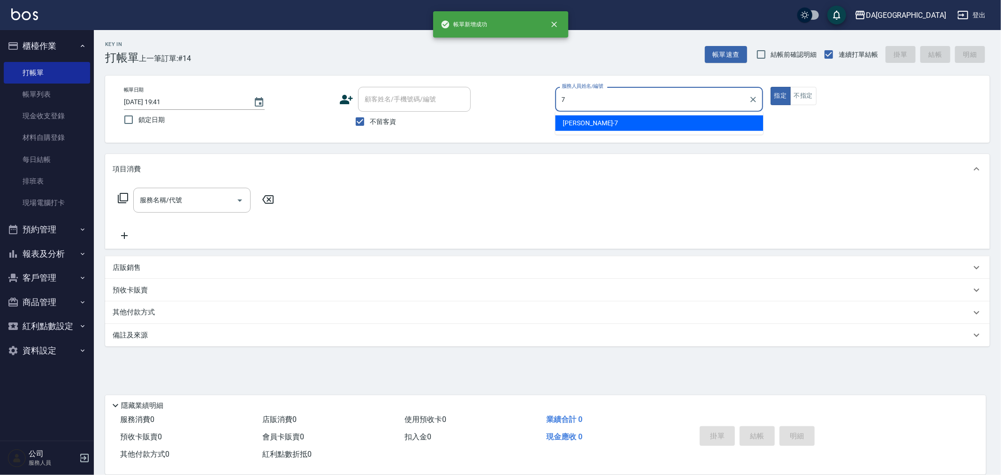
type input "Mimi-7"
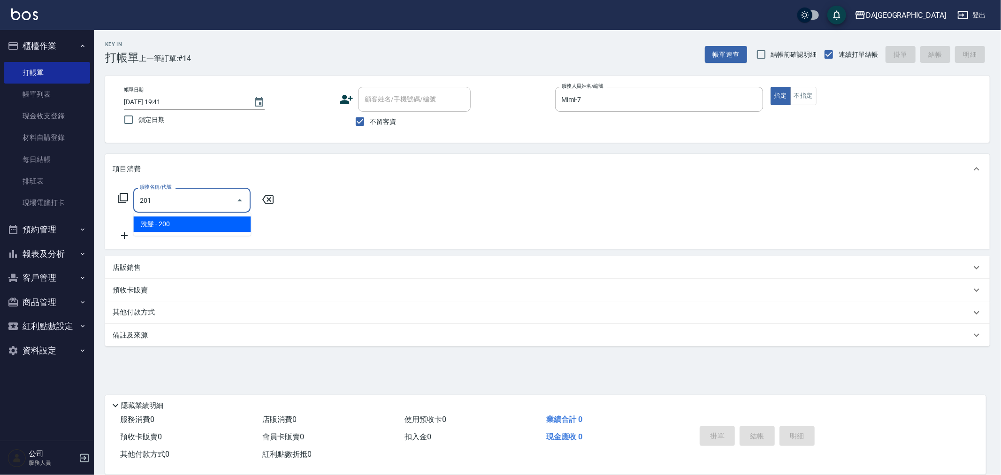
type input "洗髮(201)"
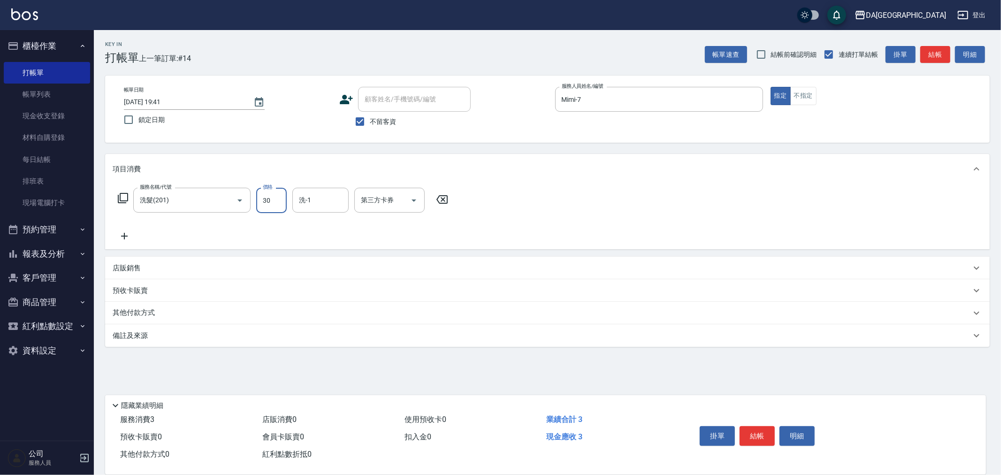
type input "300"
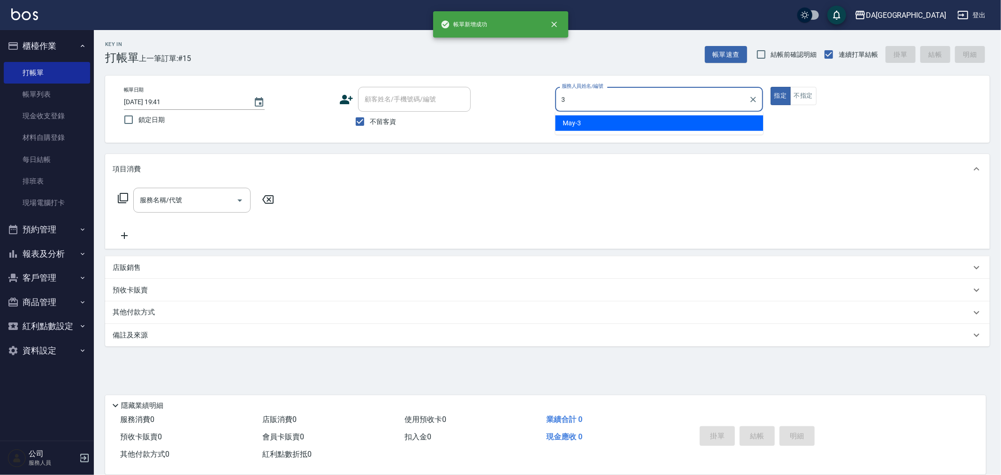
type input "May-3"
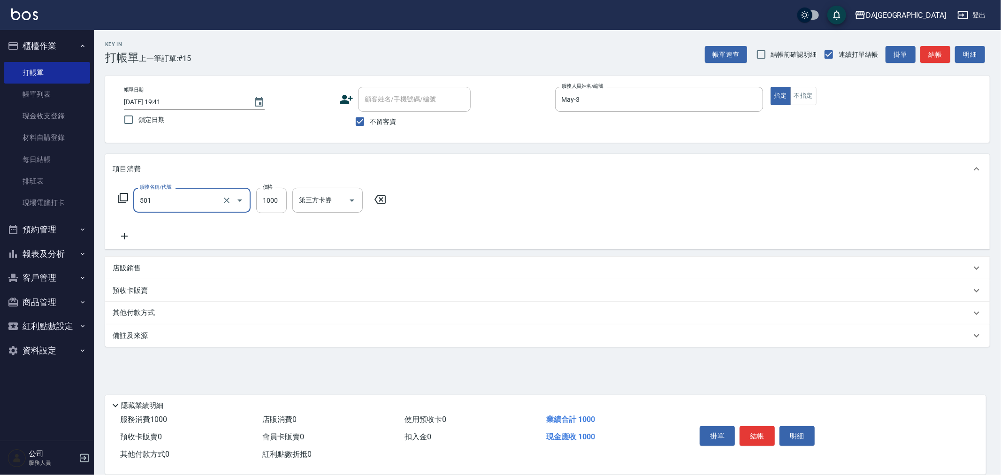
type input "染髮(501)"
type input "1299"
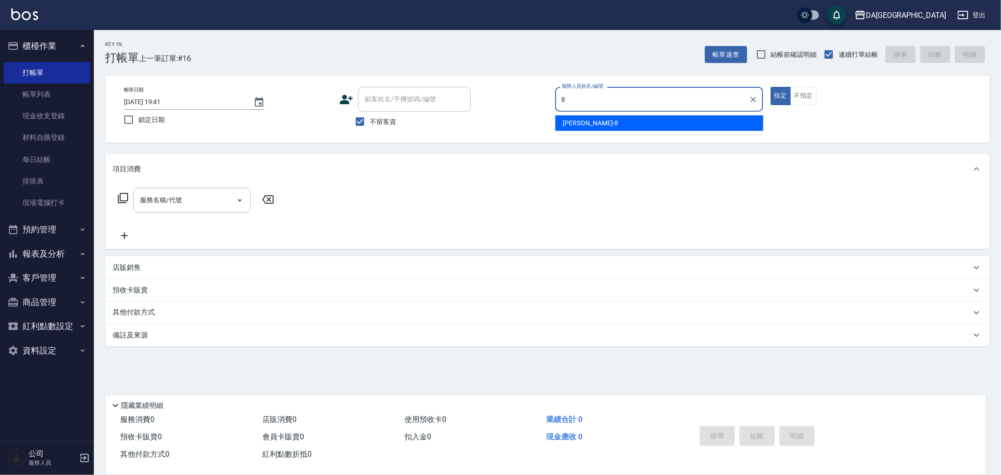
type input "[PERSON_NAME]-8"
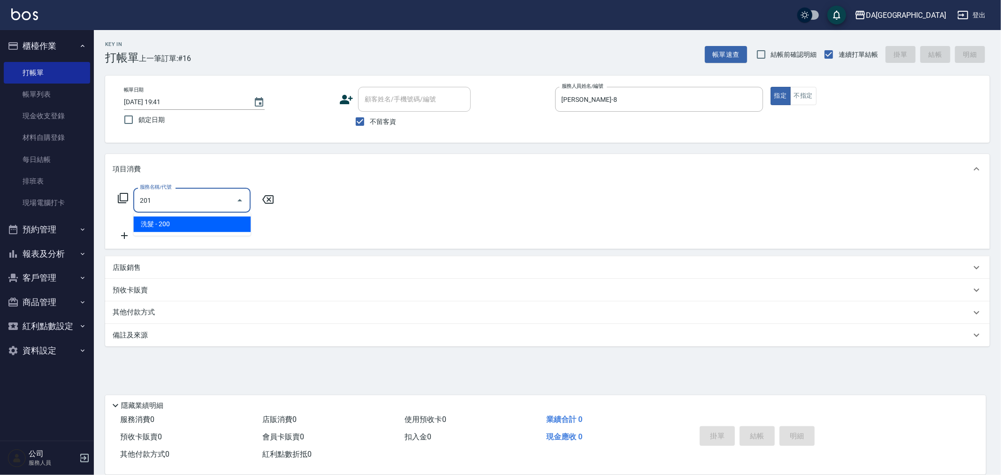
type input "洗髮(201)"
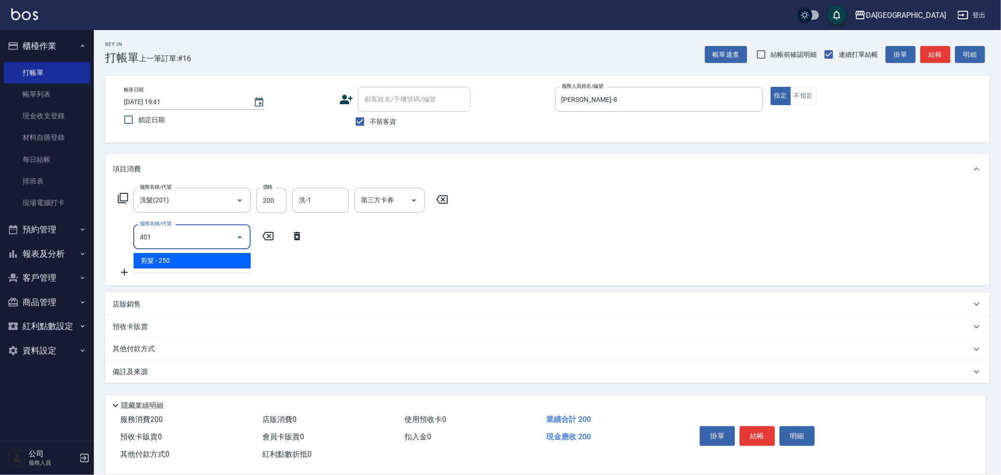
type input "剪髮(401)"
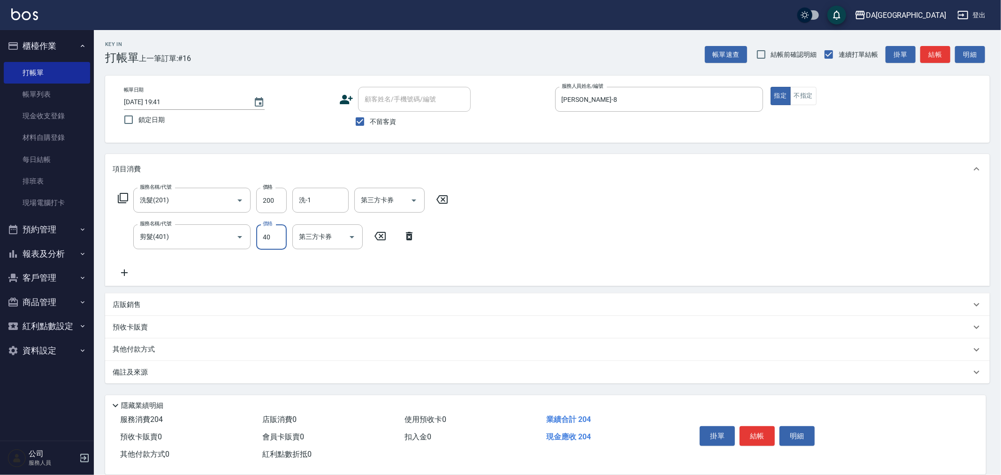
type input "400"
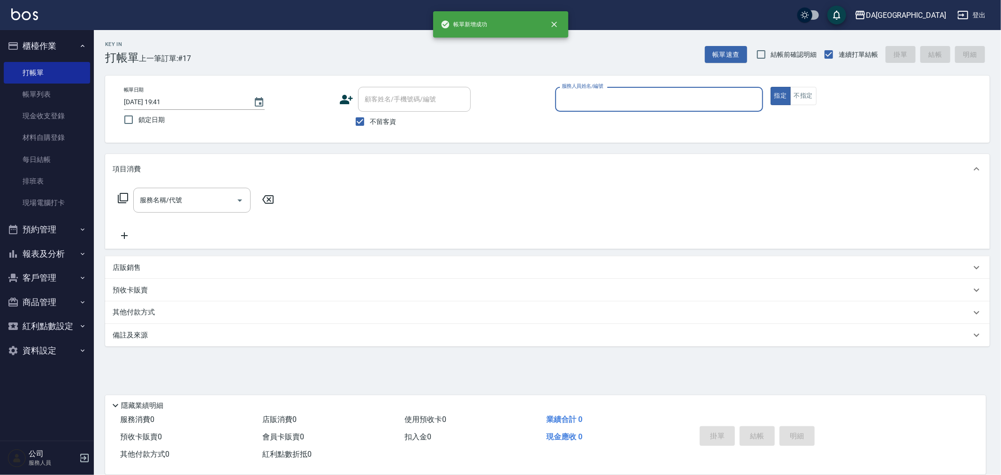
click at [30, 248] on button "報表及分析" at bounding box center [47, 254] width 86 height 24
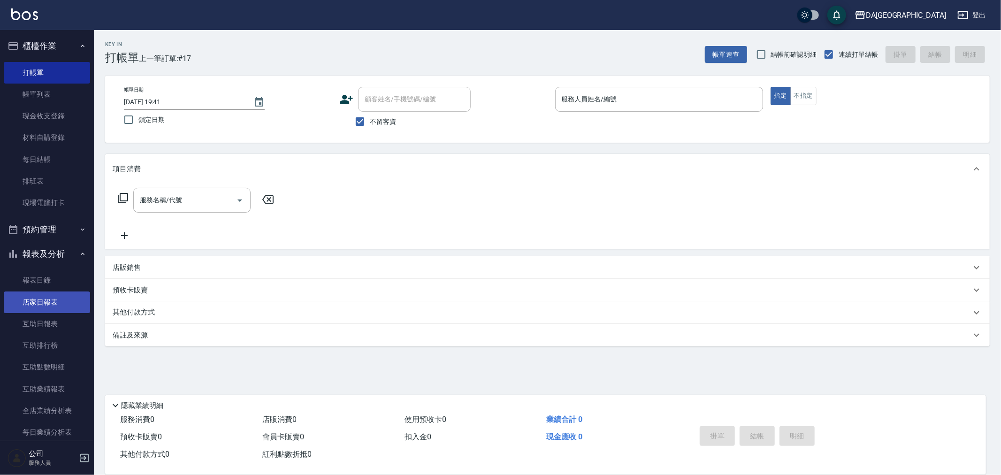
click at [53, 303] on link "店家日報表" at bounding box center [47, 302] width 86 height 22
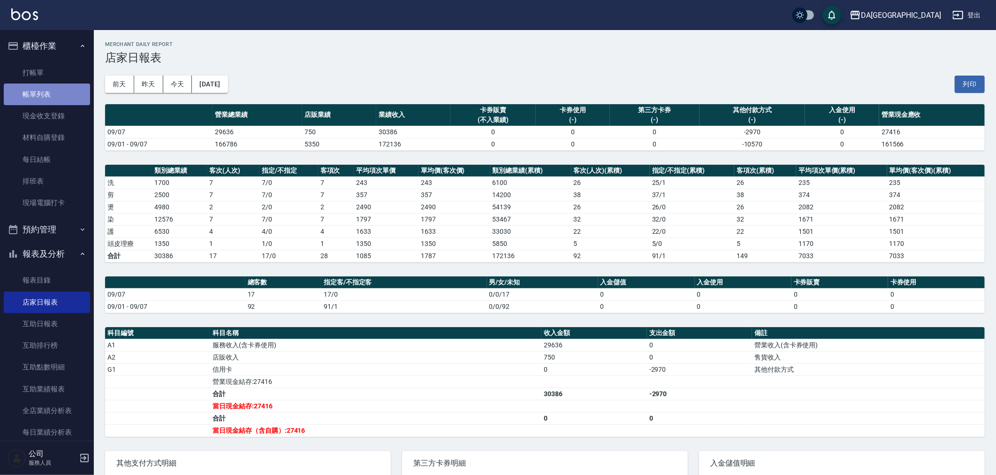
click at [47, 87] on link "帳單列表" at bounding box center [47, 95] width 86 height 22
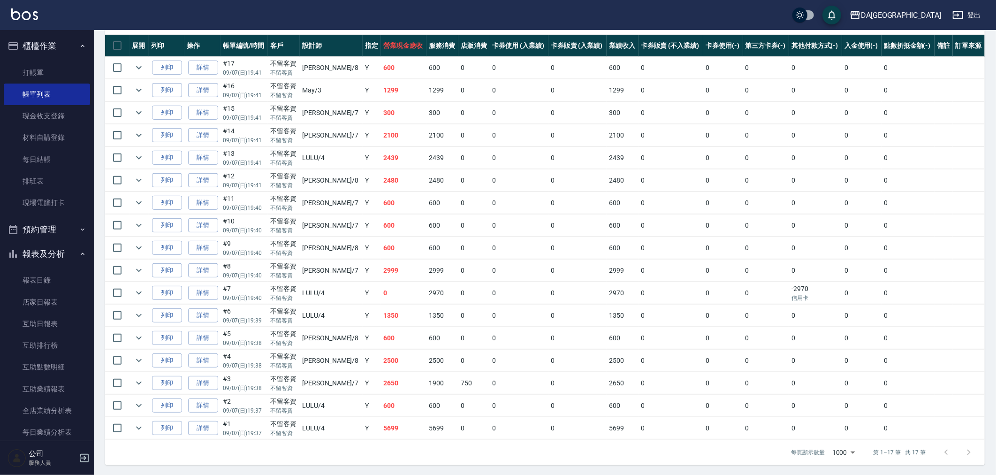
scroll to position [228, 0]
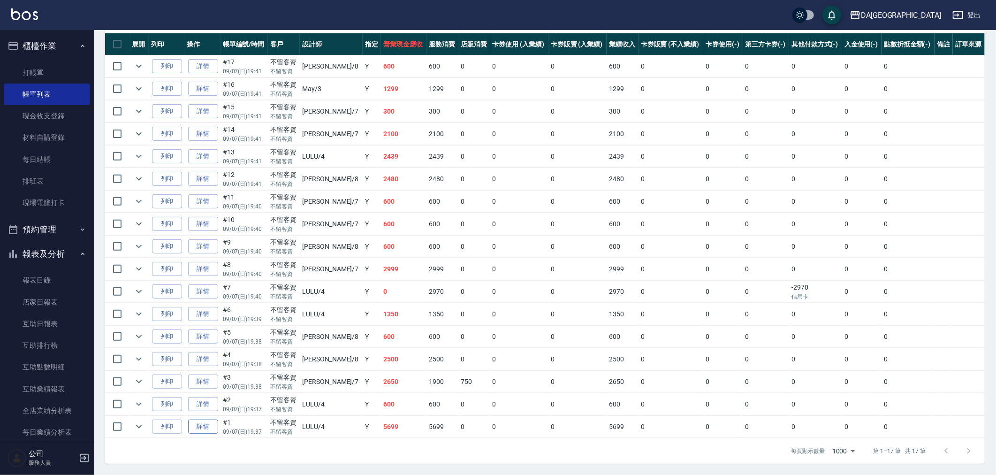
click at [208, 429] on link "詳情" at bounding box center [203, 427] width 30 height 15
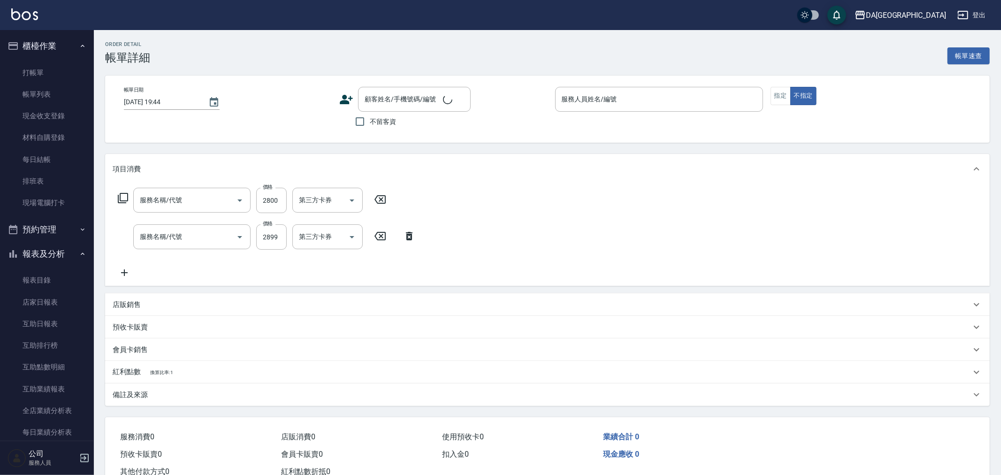
type input "[DATE] 19:37"
checkbox input "true"
type input "LULU-4"
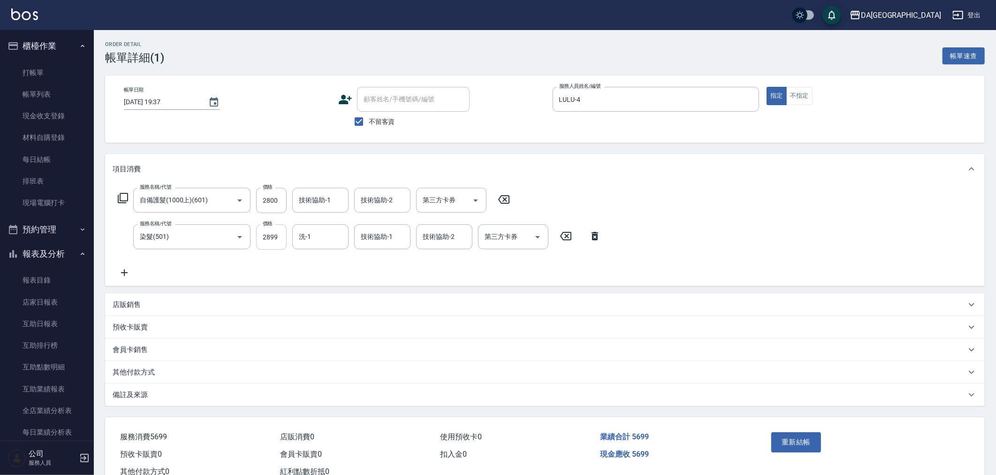
type input "自備護髮(1000上)(601)"
type input "染髮(501)"
click at [274, 235] on input "2899" at bounding box center [271, 236] width 31 height 25
type input "1899"
click at [792, 429] on div "重新結帳" at bounding box center [816, 449] width 97 height 41
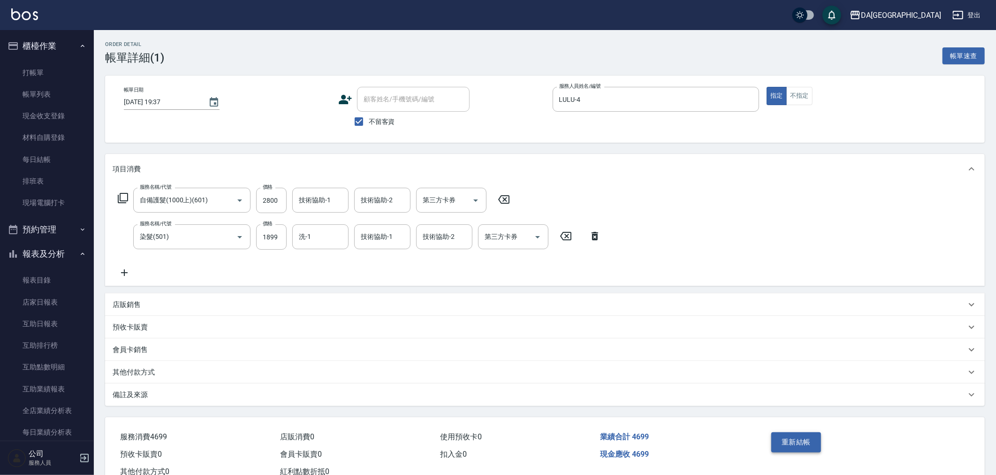
click at [792, 433] on button "重新結帳" at bounding box center [797, 442] width 50 height 20
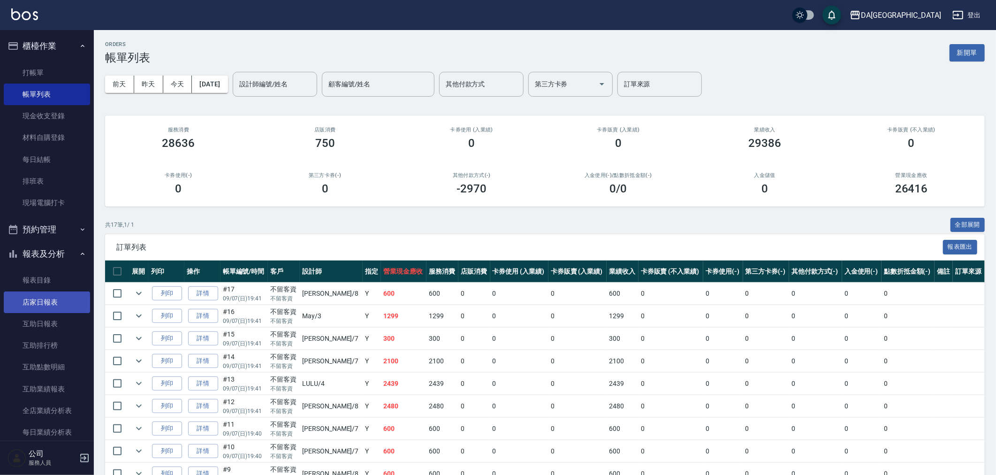
click at [59, 300] on link "店家日報表" at bounding box center [47, 302] width 86 height 22
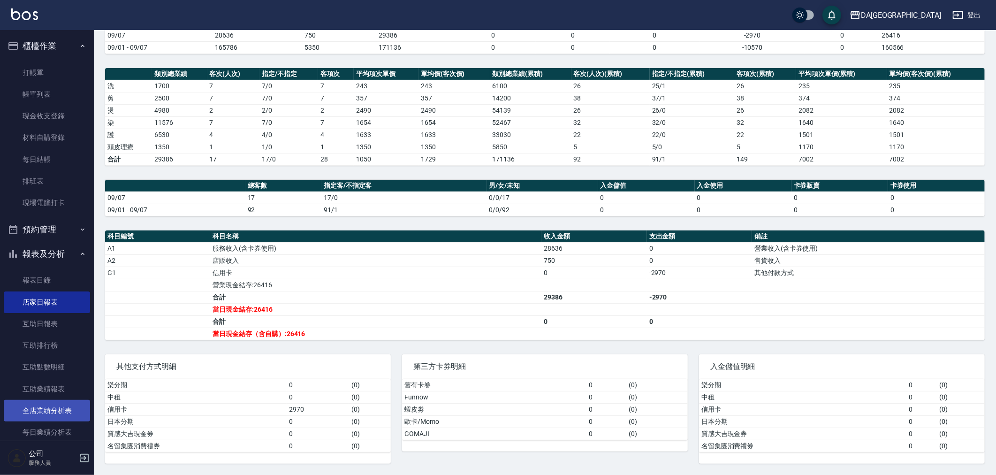
scroll to position [104, 0]
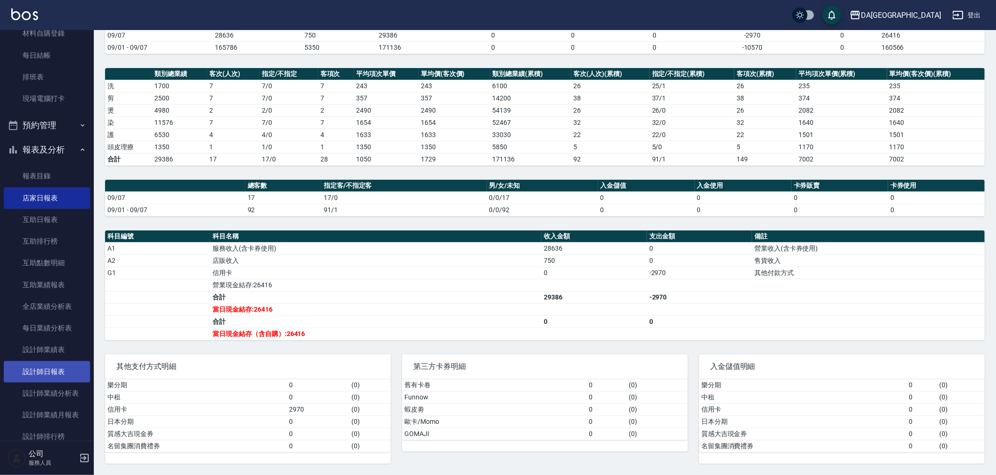
click at [48, 379] on link "設計師日報表" at bounding box center [47, 372] width 86 height 22
